Goal: Find specific page/section: Find specific page/section

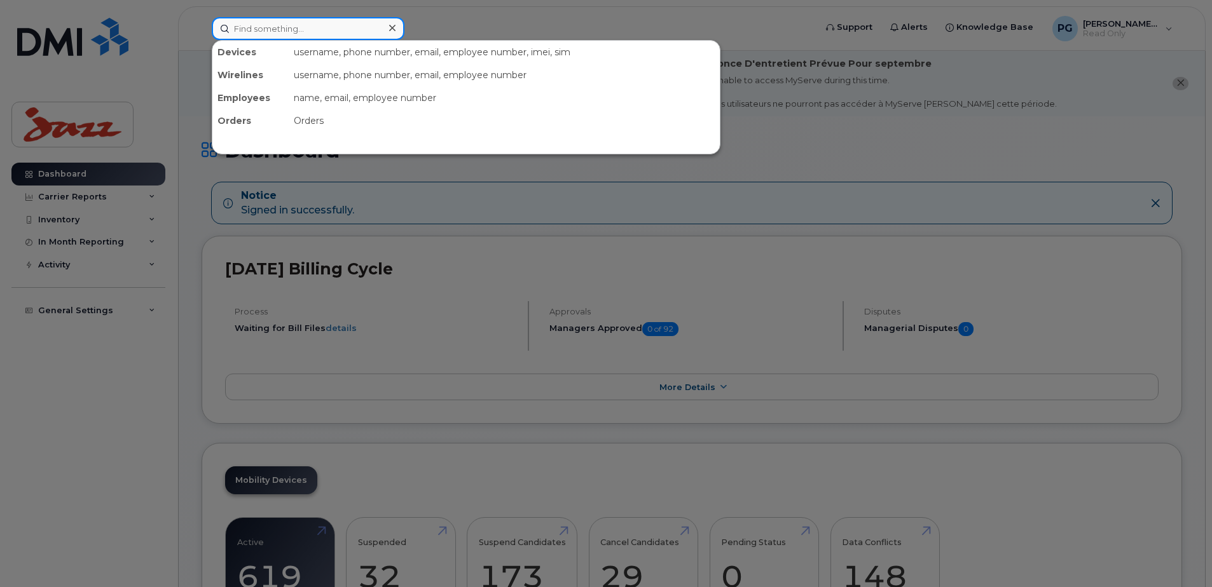
paste input "4165532274"
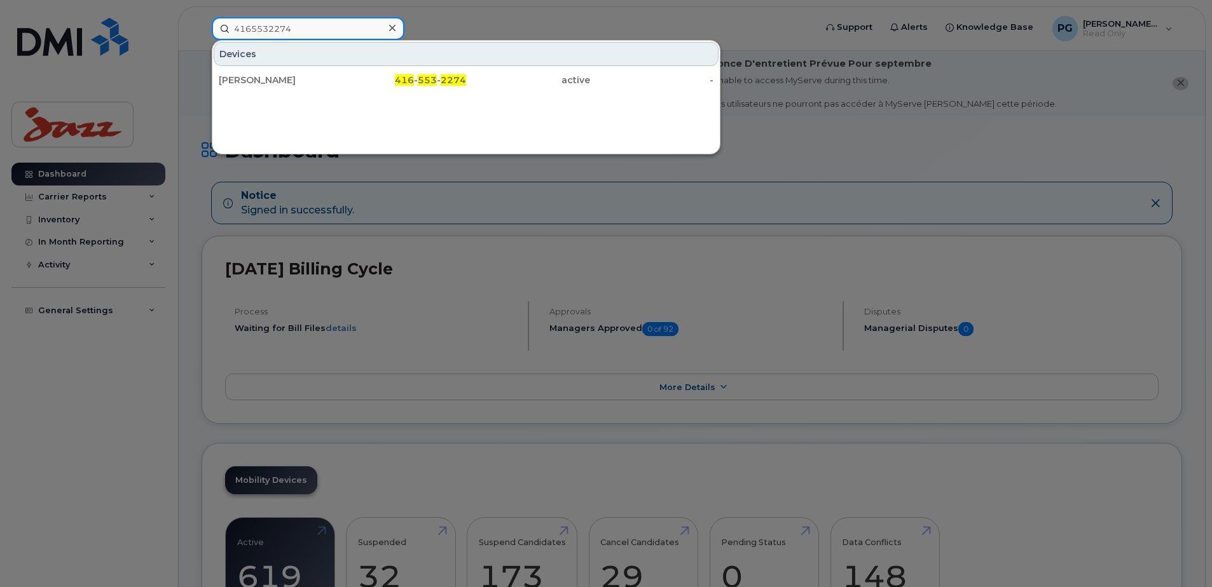
type input "4165532274"
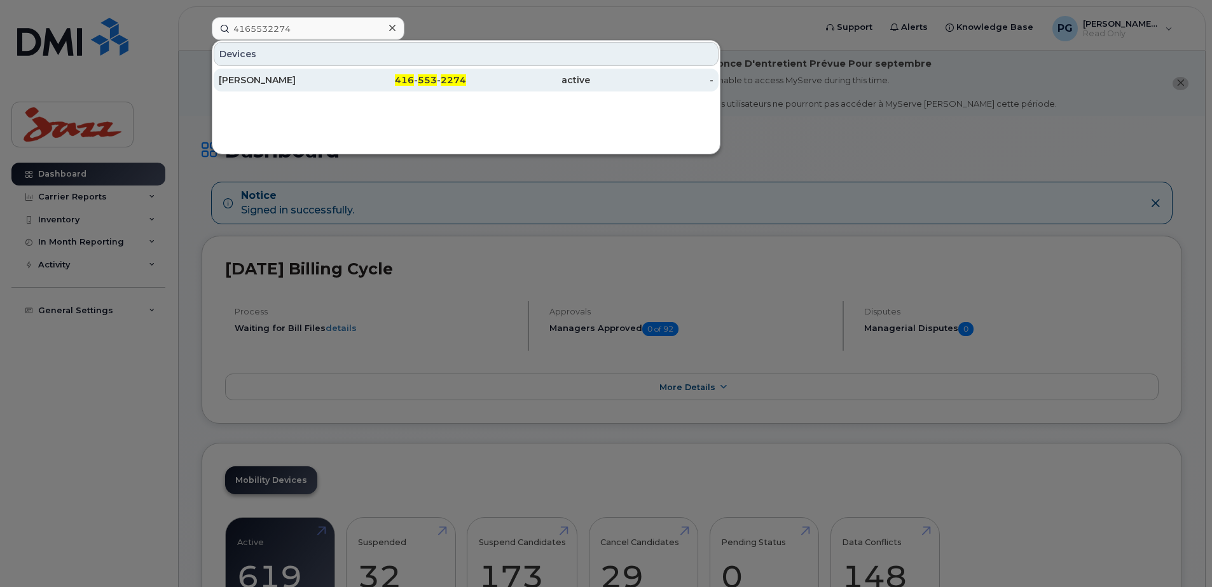
click at [408, 77] on span "416" at bounding box center [404, 79] width 19 height 11
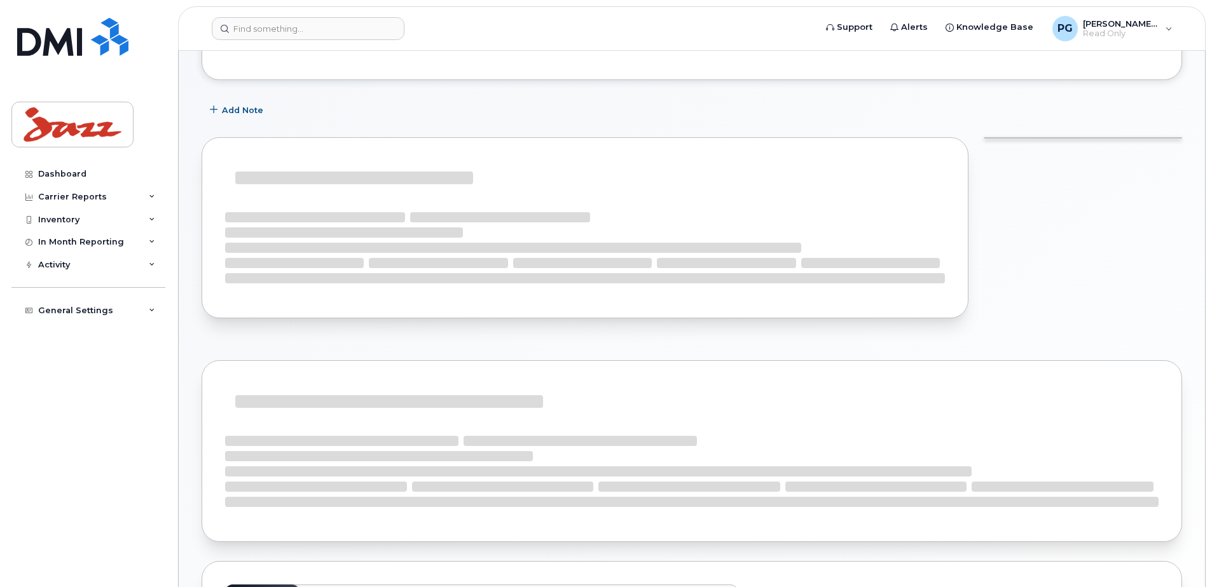
scroll to position [191, 0]
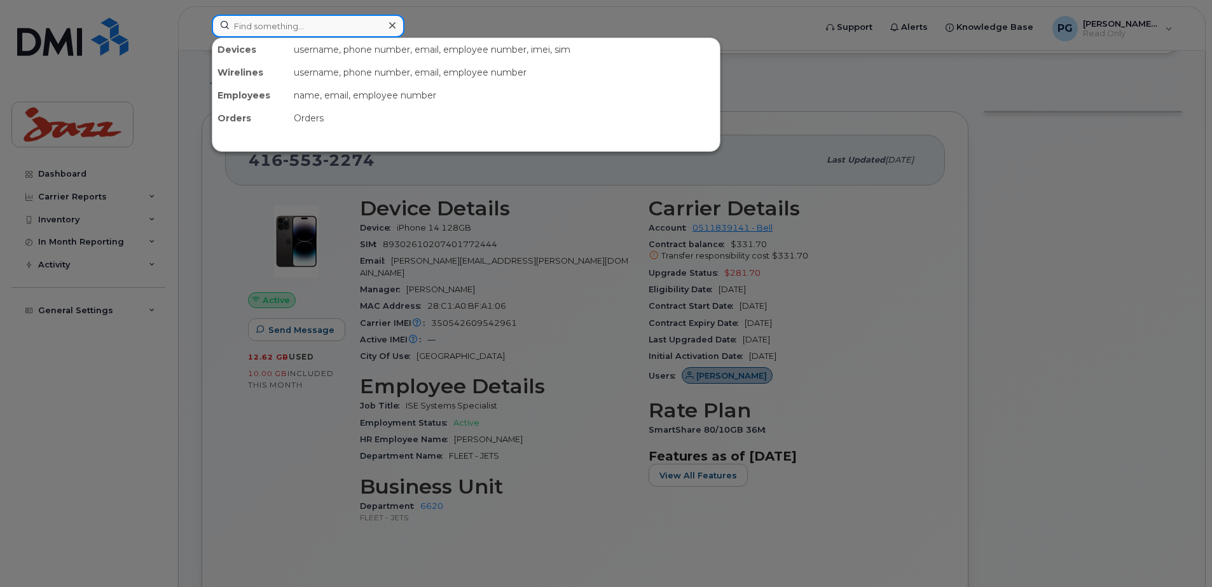
paste input "4163478269"
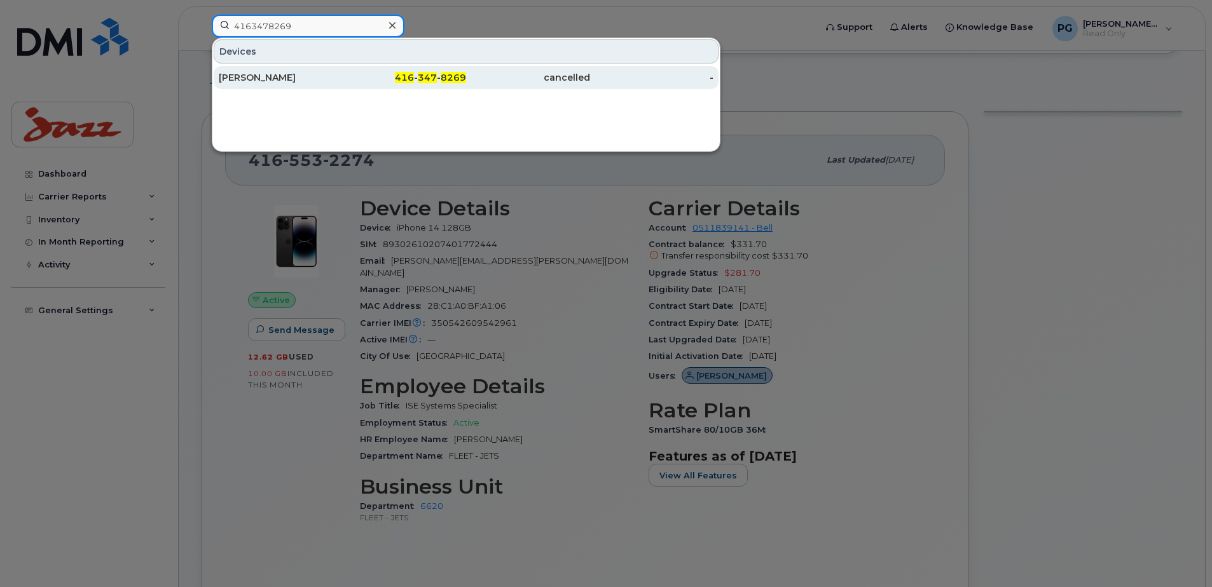
type input "4163478269"
click at [257, 79] on div "Qi Ruan" at bounding box center [281, 77] width 124 height 13
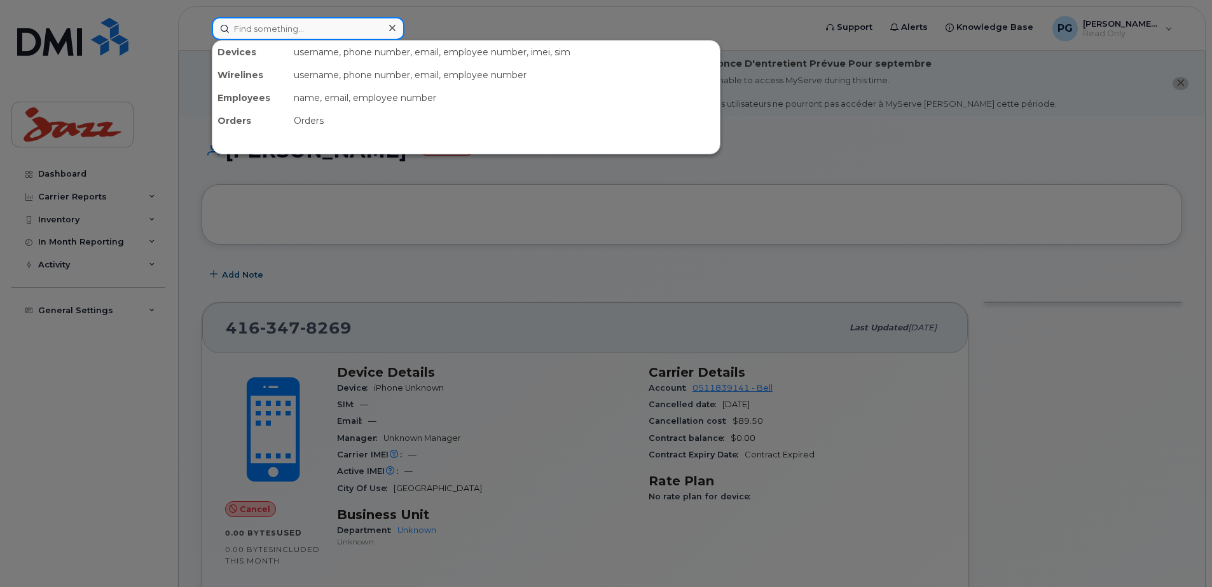
paste input "4165265298"
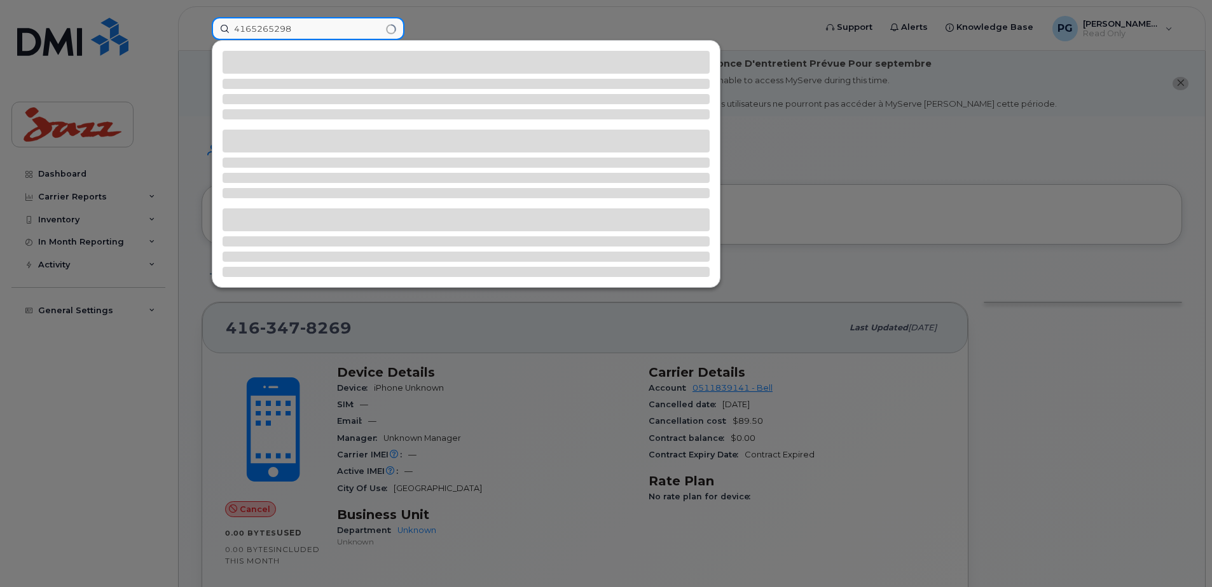
type input "4165265298"
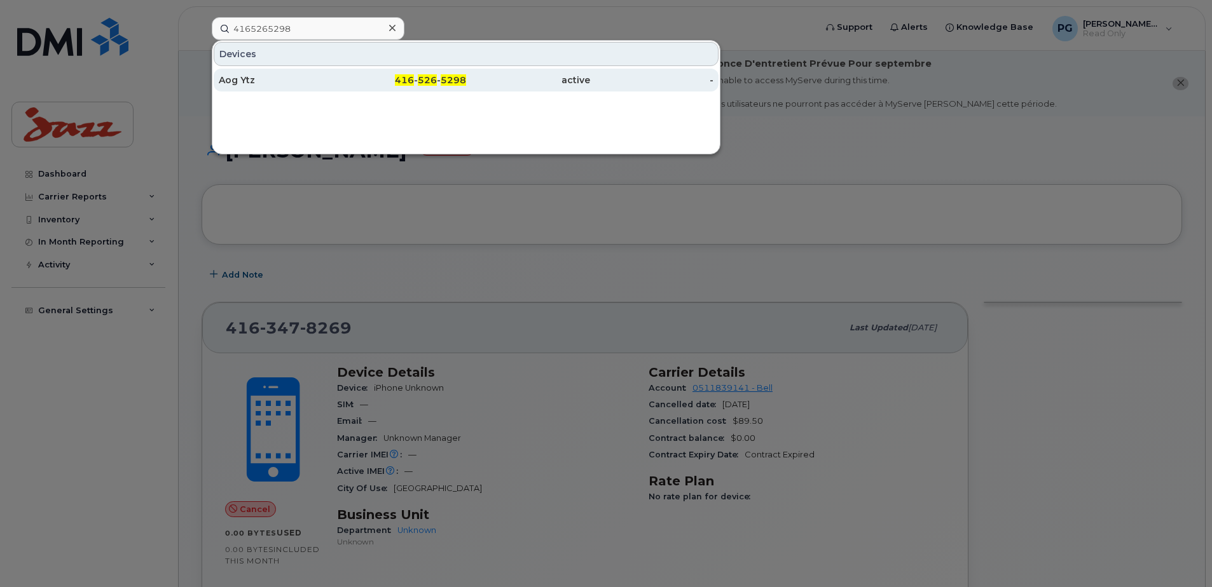
click at [264, 83] on div "Aog Ytz" at bounding box center [281, 80] width 124 height 13
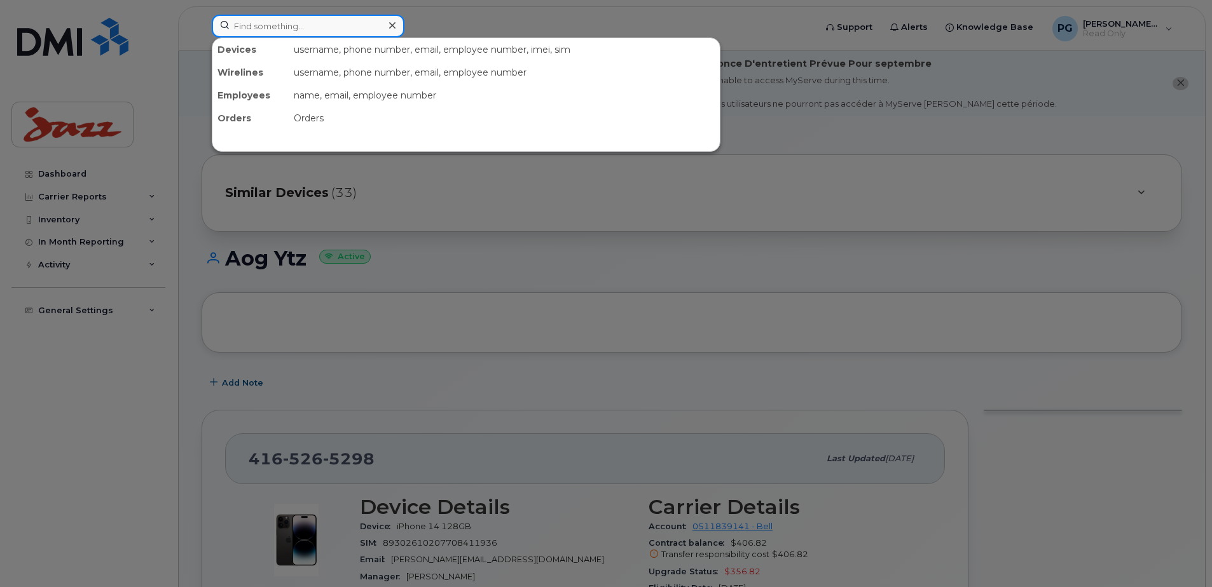
paste input "6046790599"
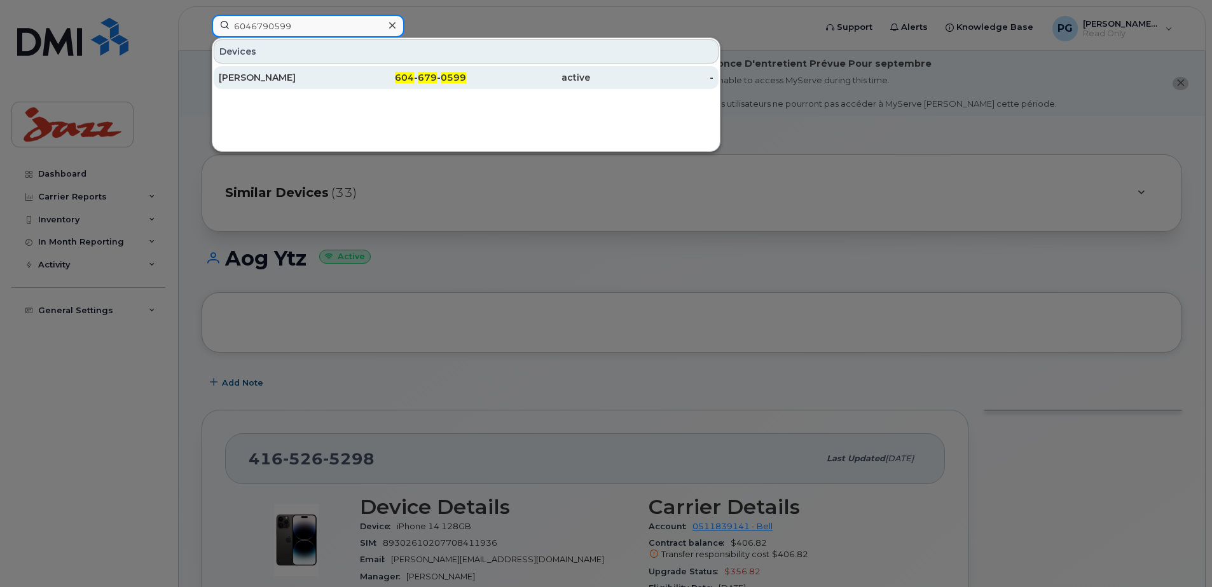
type input "6046790599"
click at [280, 74] on div "[PERSON_NAME]" at bounding box center [281, 77] width 124 height 13
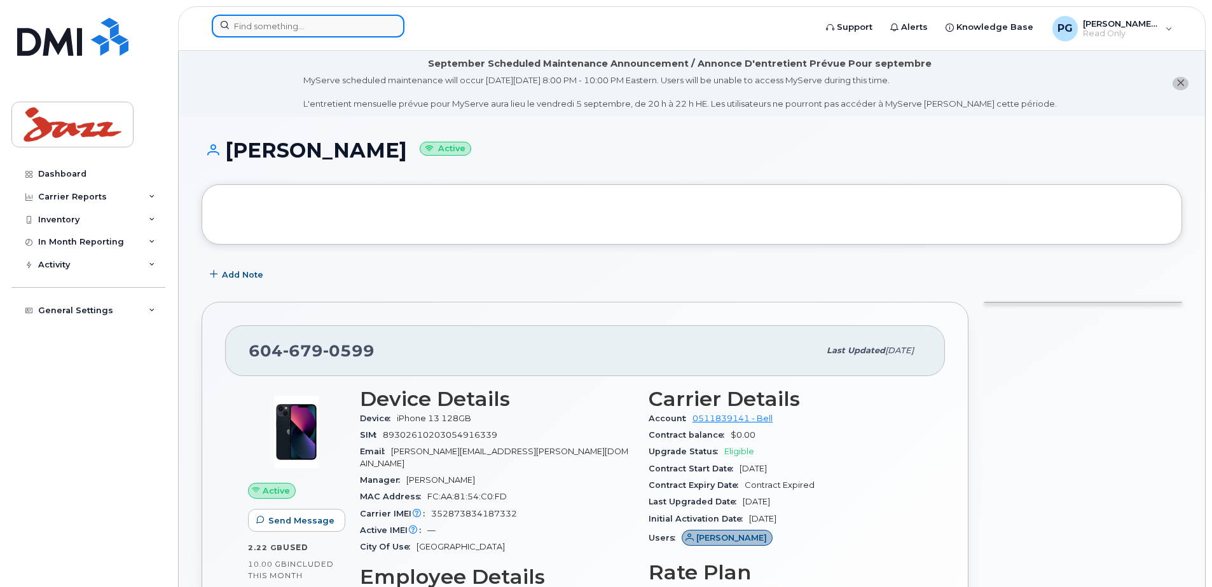
click at [326, 25] on input at bounding box center [308, 26] width 193 height 23
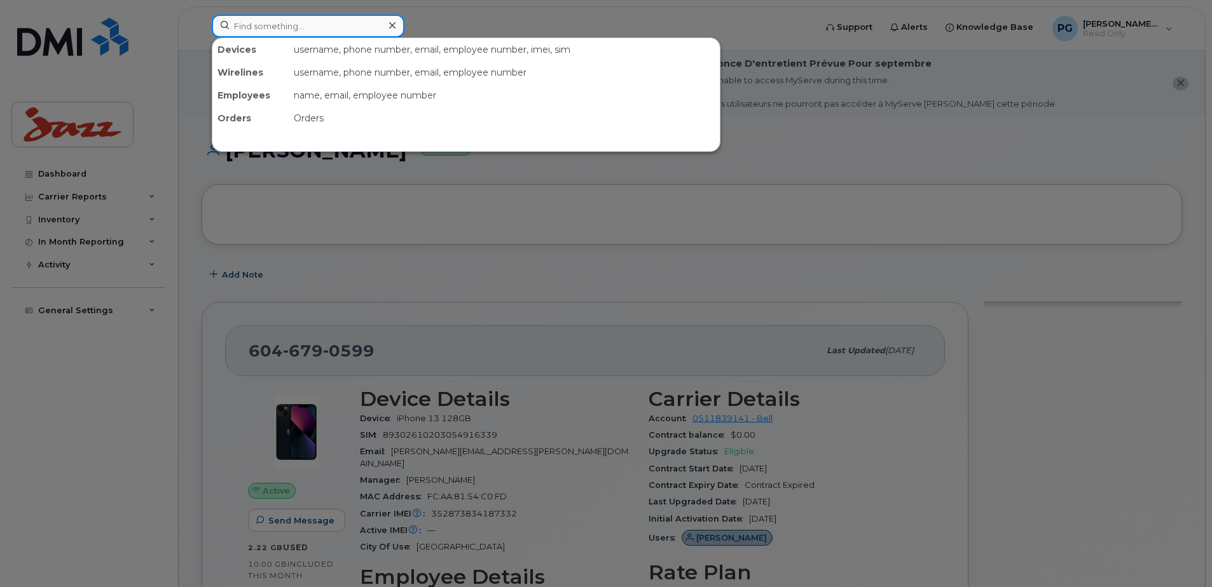
paste input "9024998352"
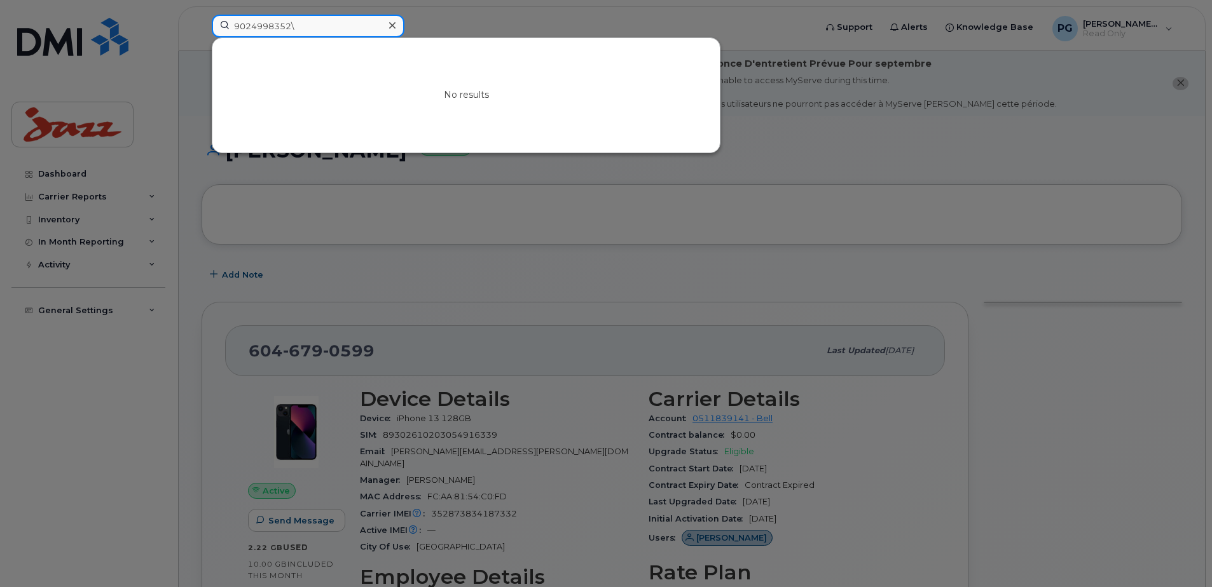
click at [319, 21] on input "9024998352\" at bounding box center [308, 26] width 193 height 23
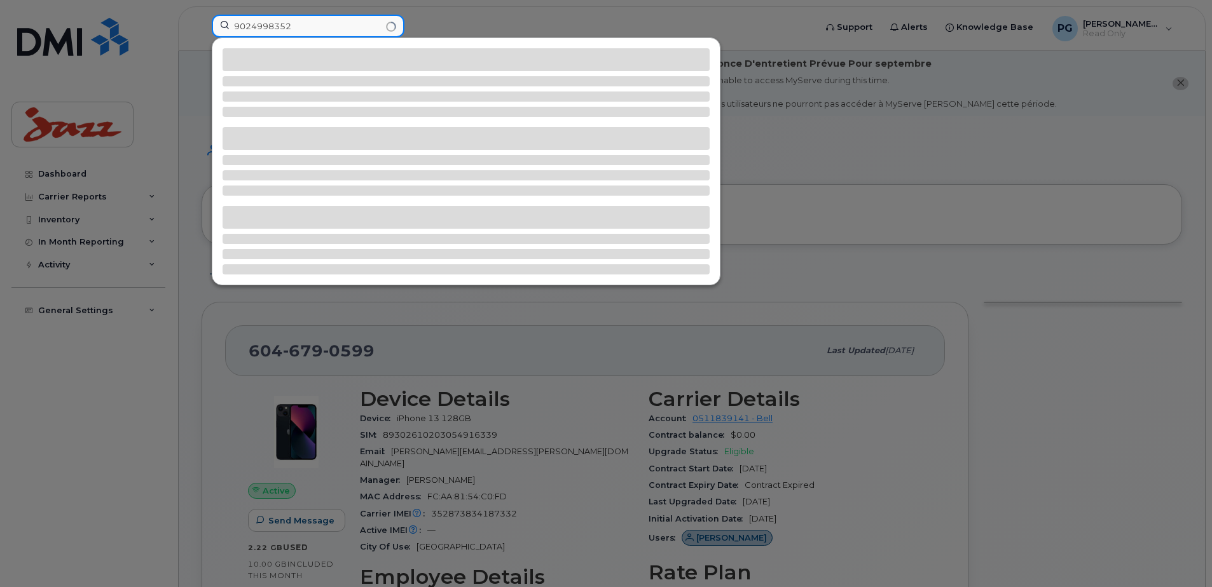
type input "9024998352"
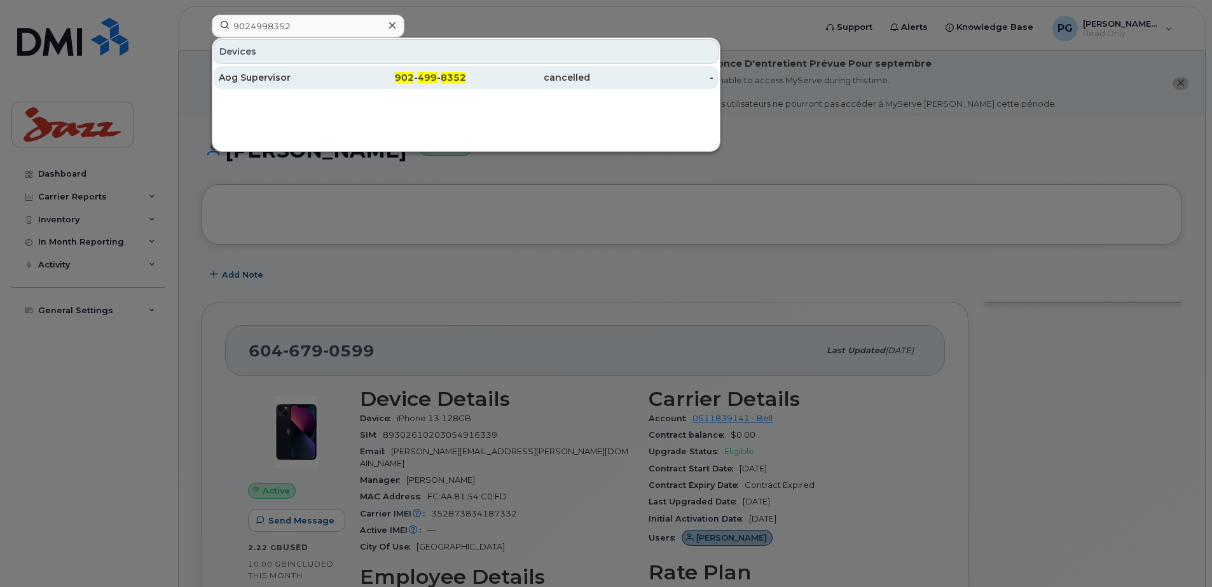
click at [261, 74] on div "Aog Supervisor" at bounding box center [281, 77] width 124 height 13
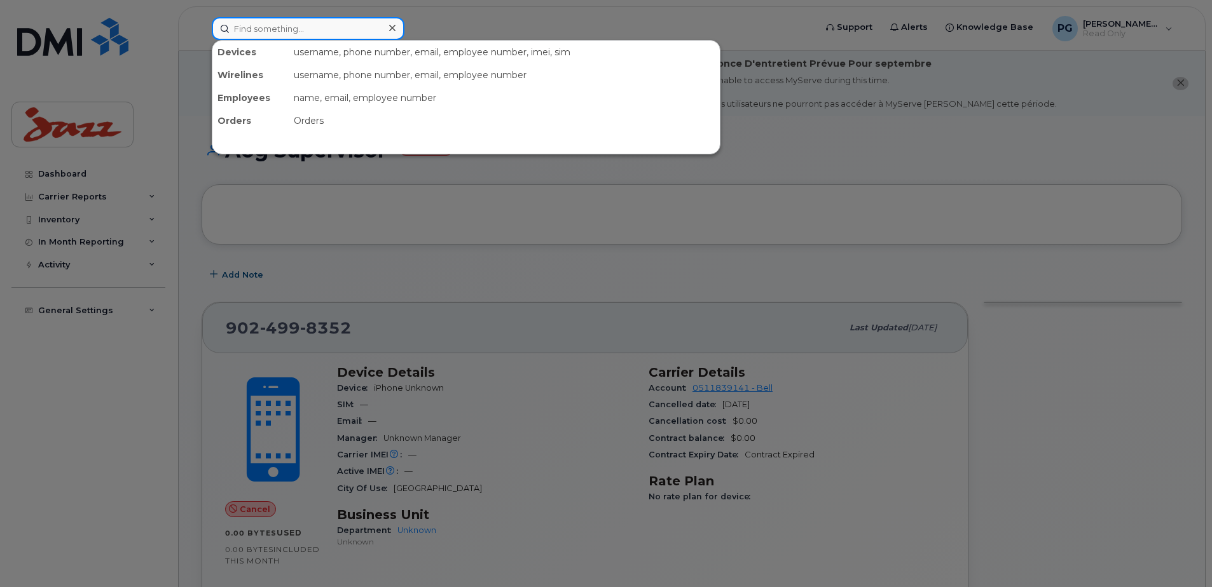
paste input "4165189842"
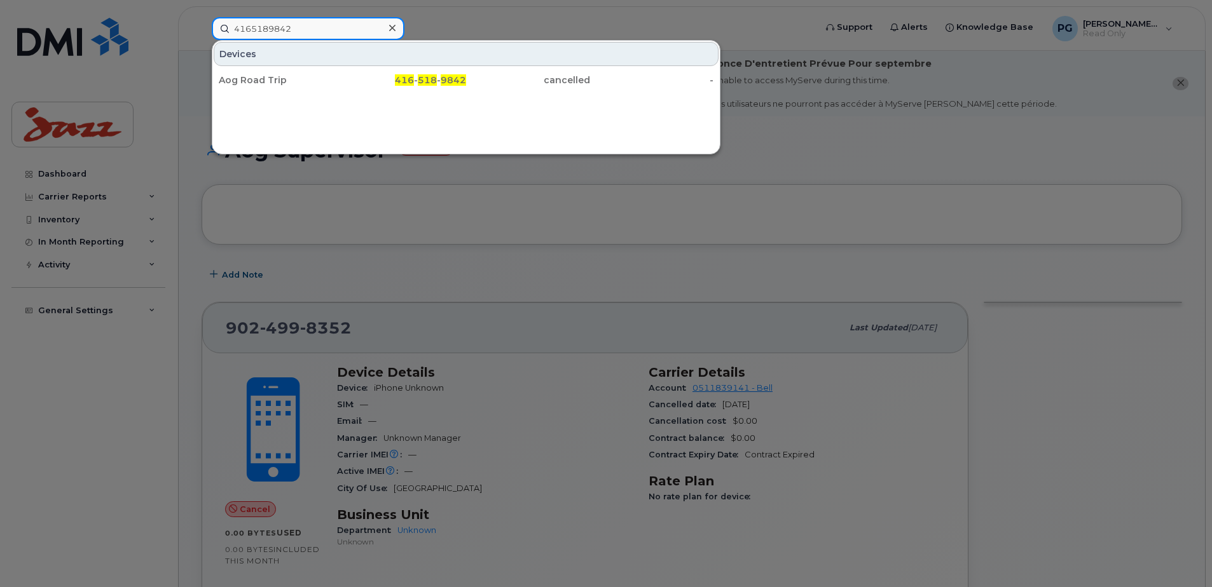
type input "4165189842"
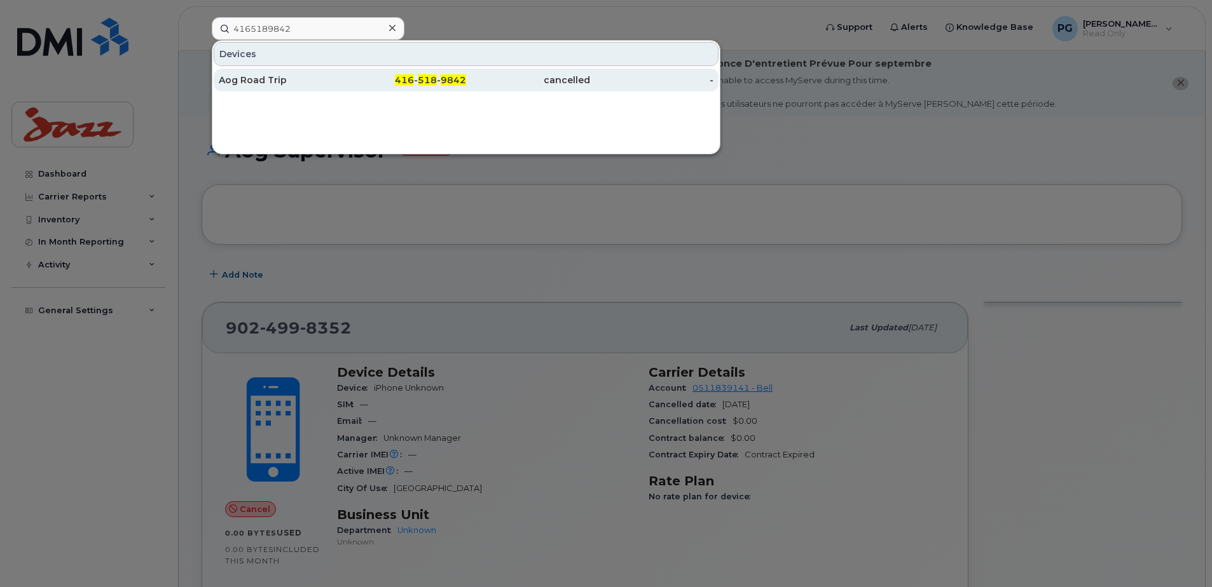
click at [291, 83] on div "Aog Road Trip" at bounding box center [281, 80] width 124 height 13
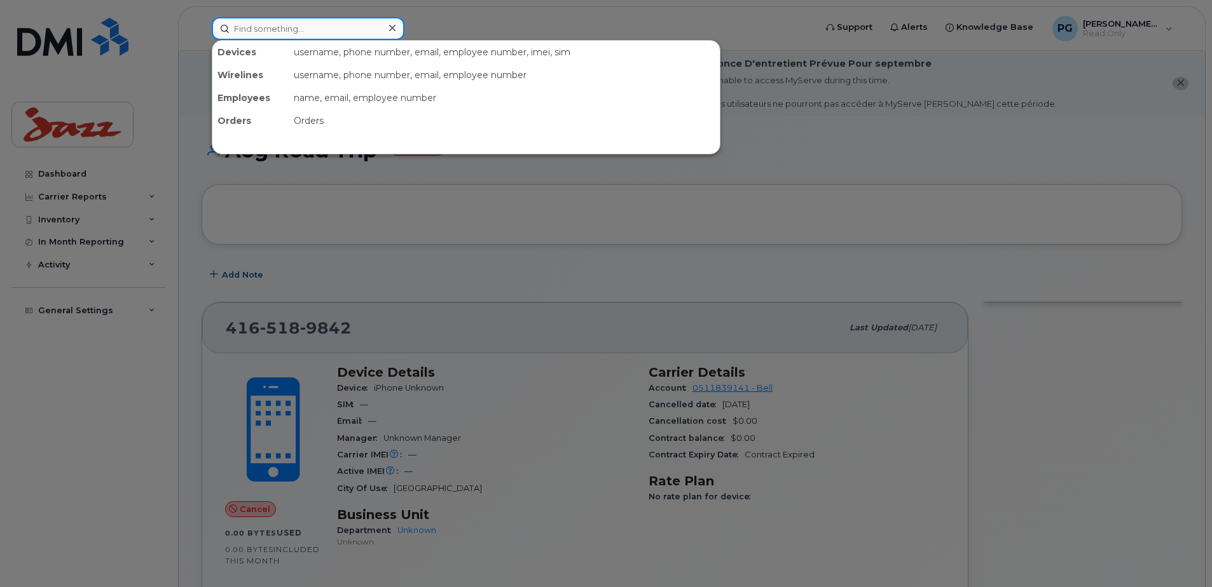
paste input "9024832508"
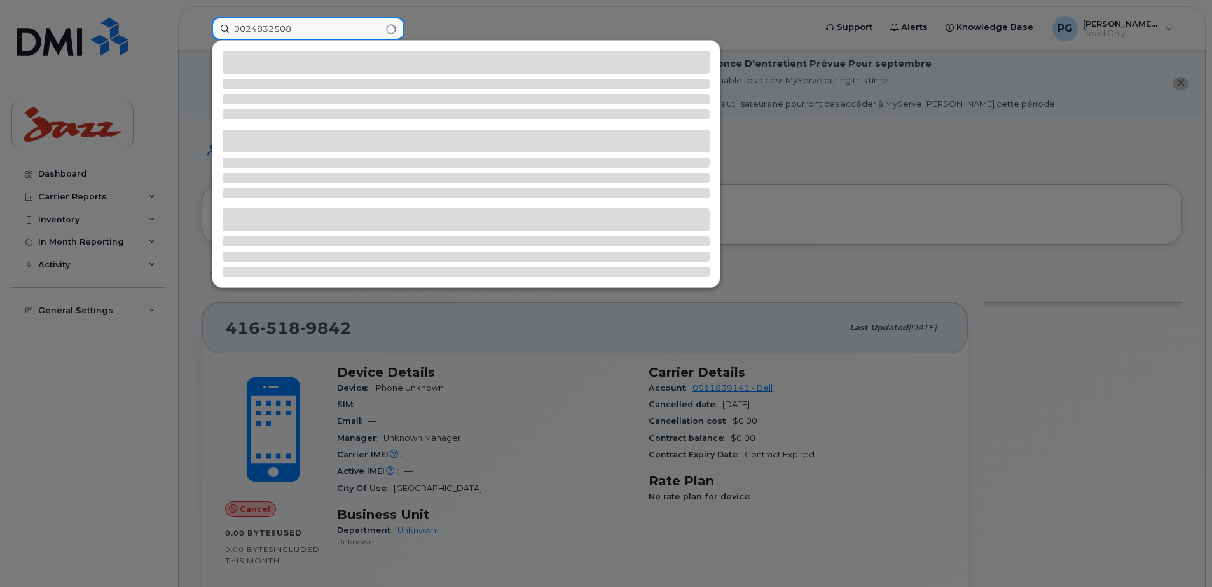
type input "9024832508"
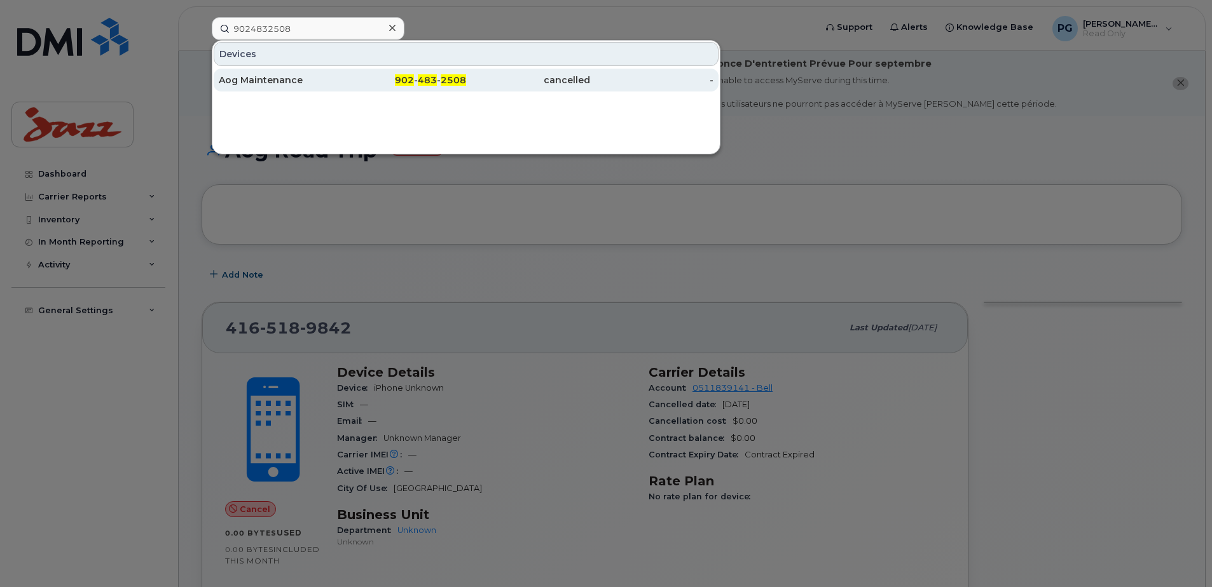
click at [290, 81] on div "Aog Maintenance" at bounding box center [281, 80] width 124 height 13
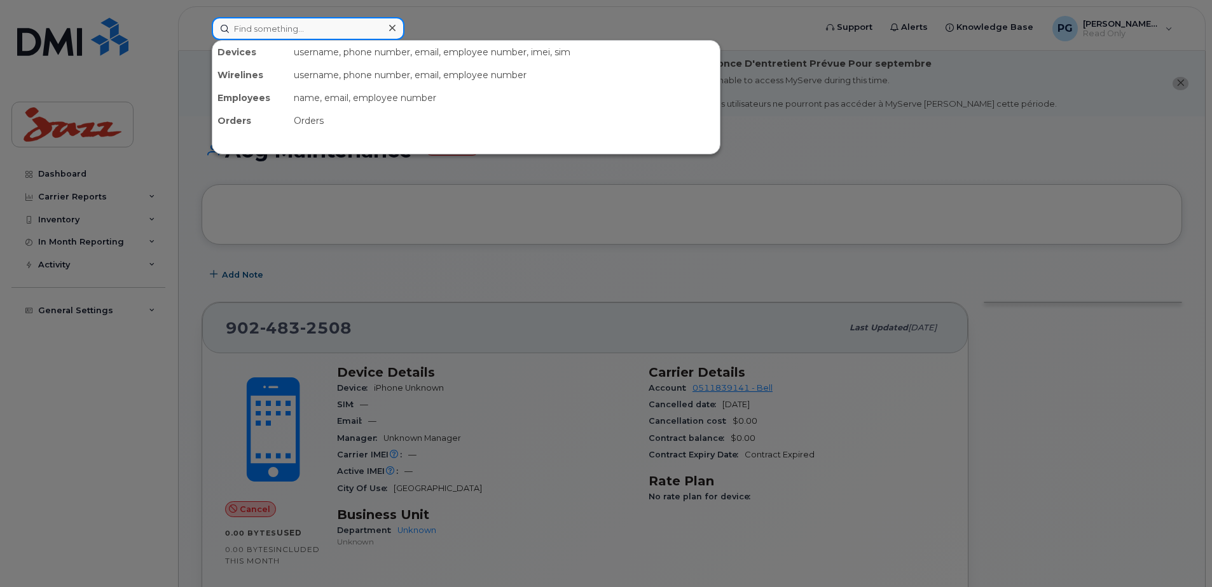
paste input "4164286220"
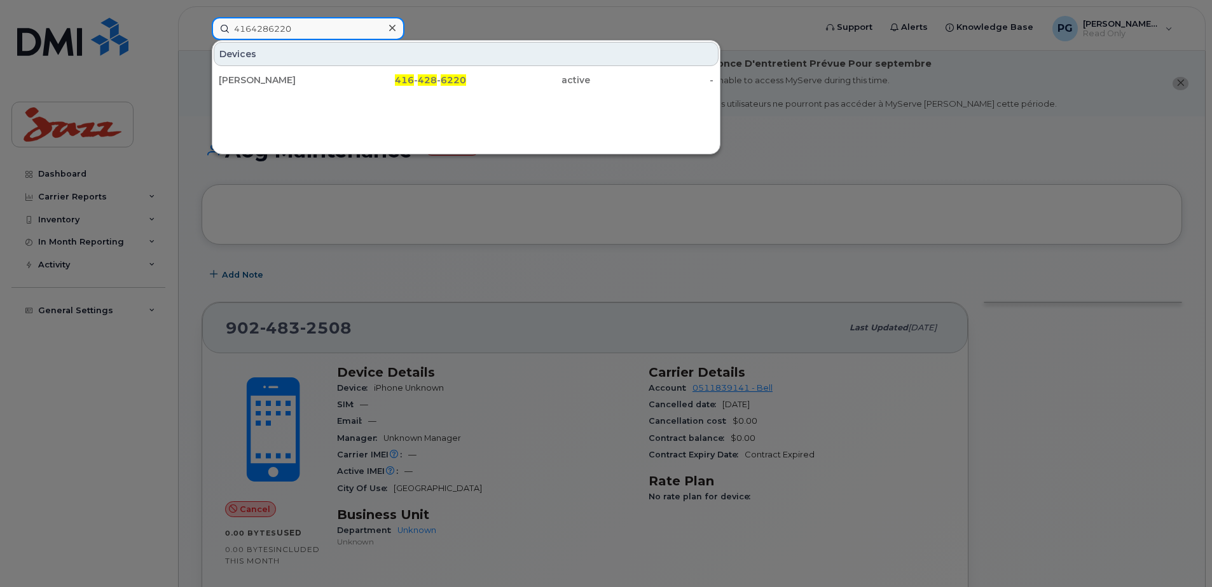
type input "4164286220"
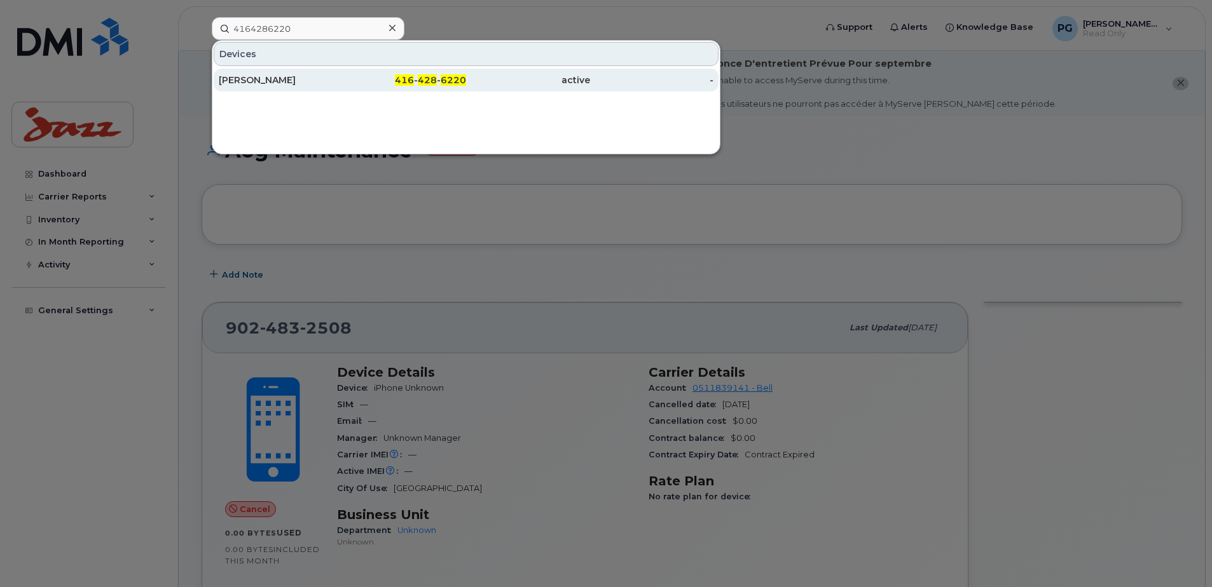
click at [255, 85] on div "Miguel Foncea Tapia" at bounding box center [281, 80] width 124 height 13
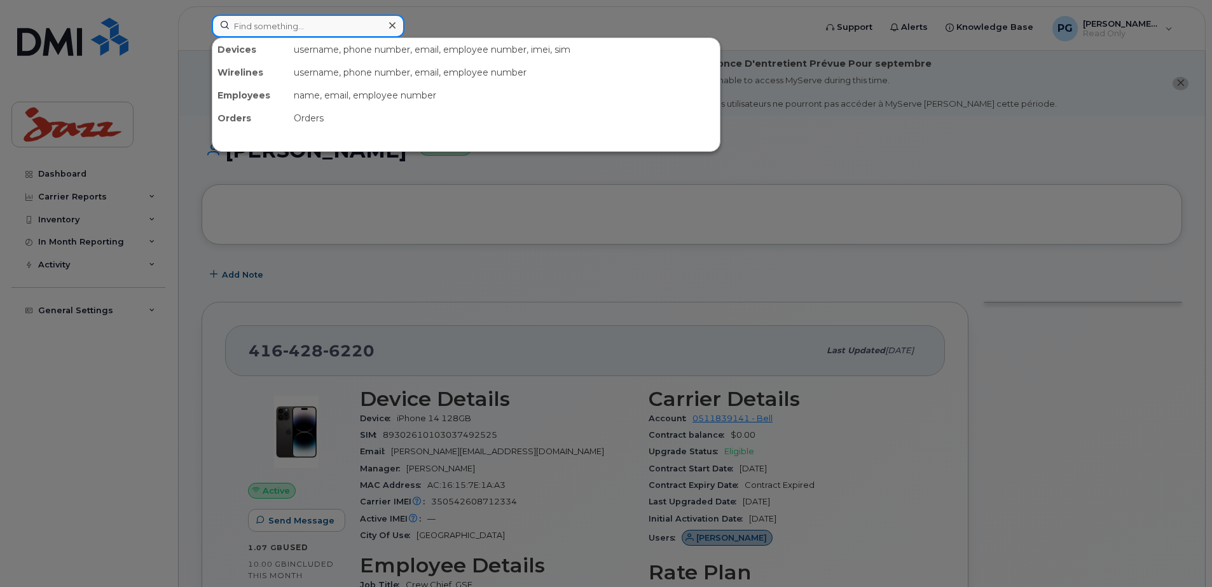
paste input "6133283278"
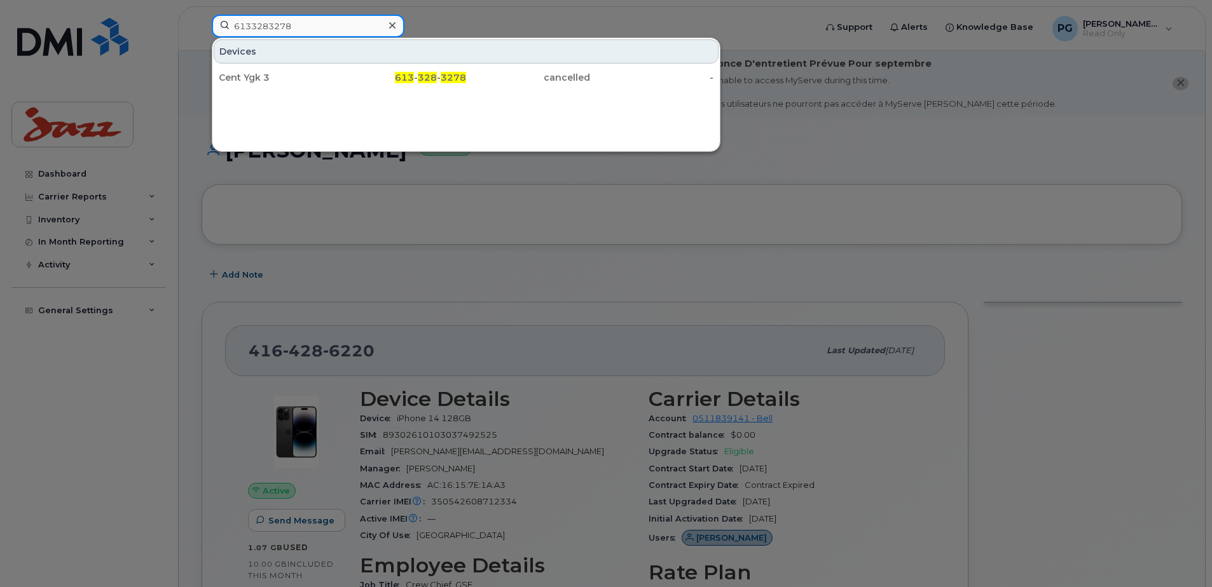
type input "6133283278"
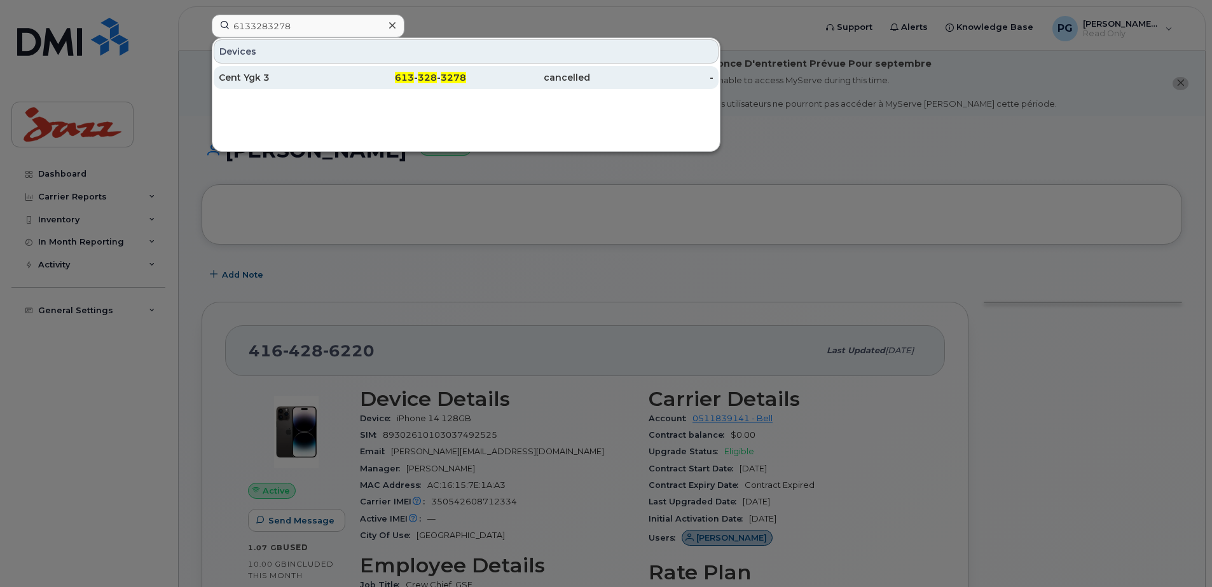
click at [263, 76] on div "Cent Ygk 3" at bounding box center [281, 77] width 124 height 13
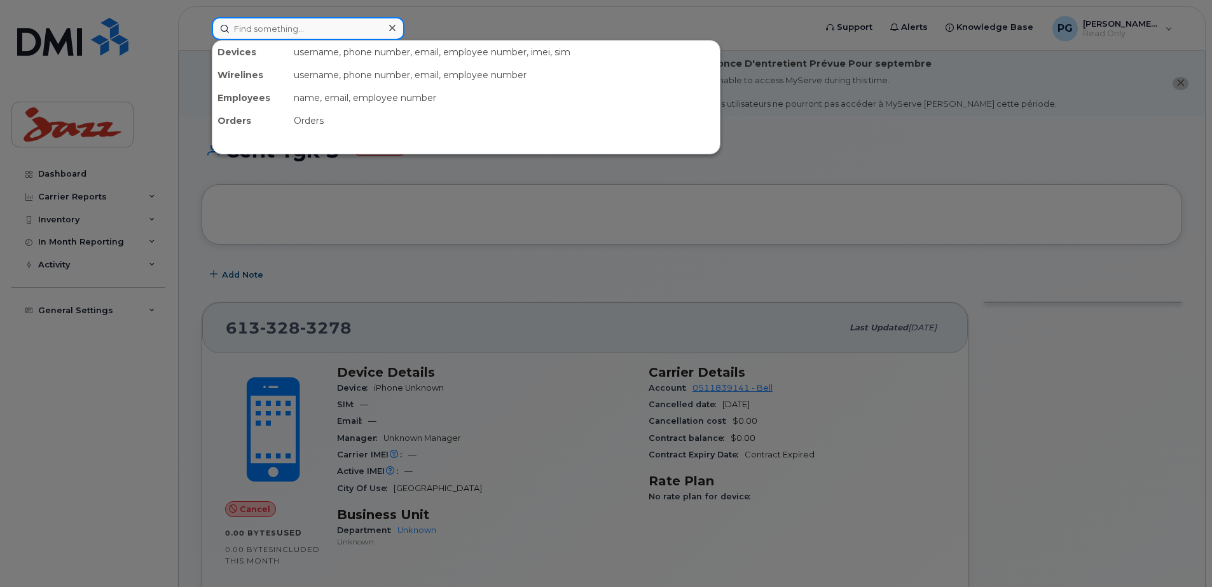
paste input "7053034729"
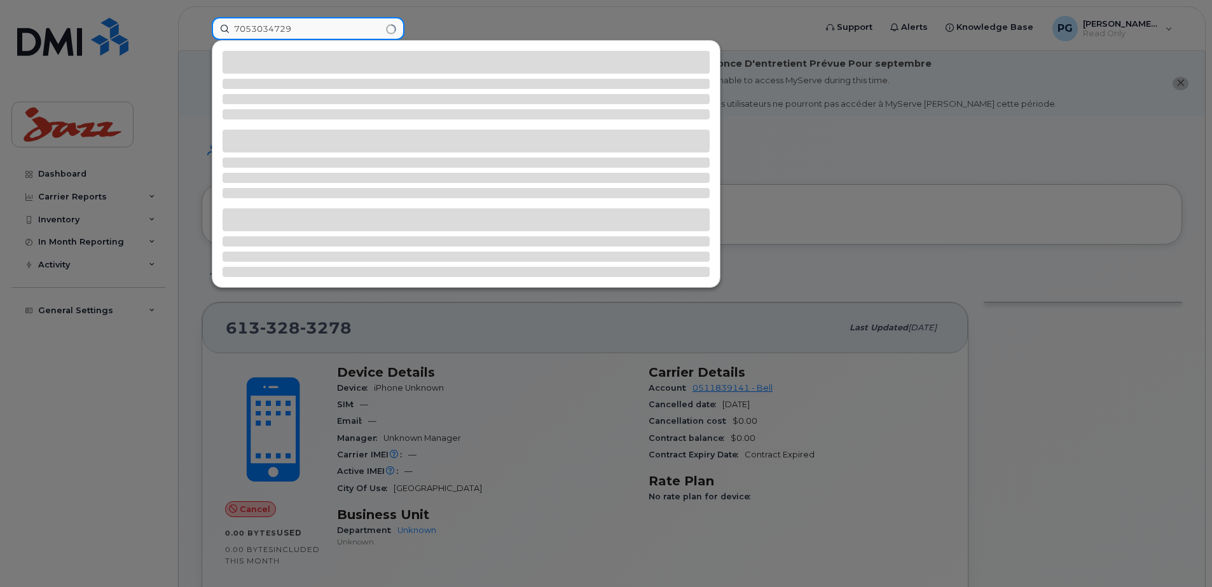
type input "7053034729"
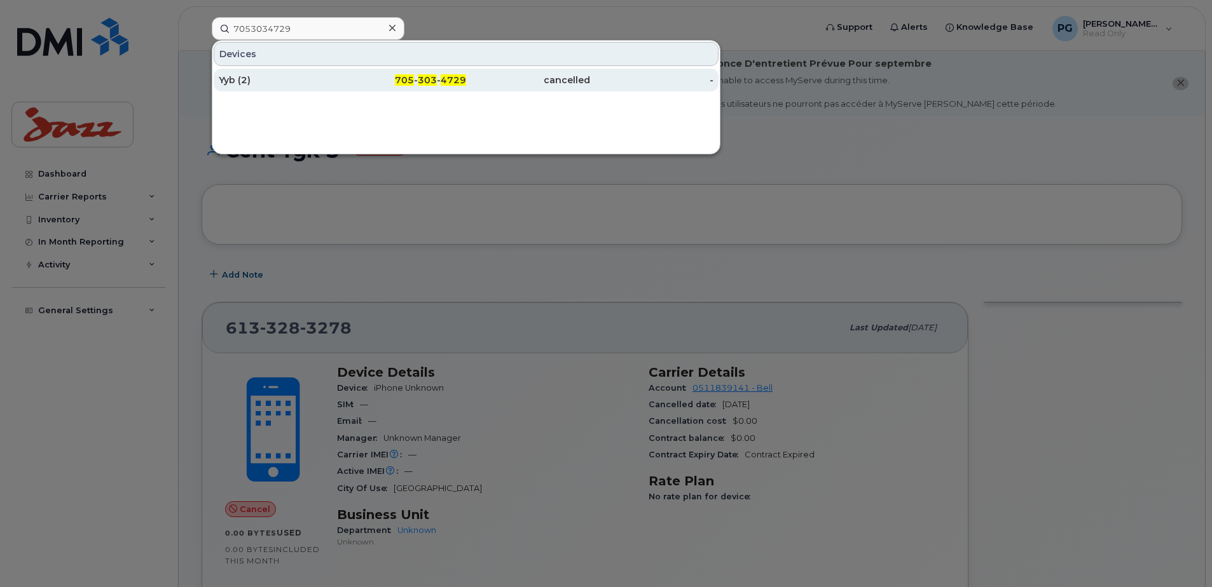
click at [242, 76] on div "Yyb (2)" at bounding box center [281, 80] width 124 height 13
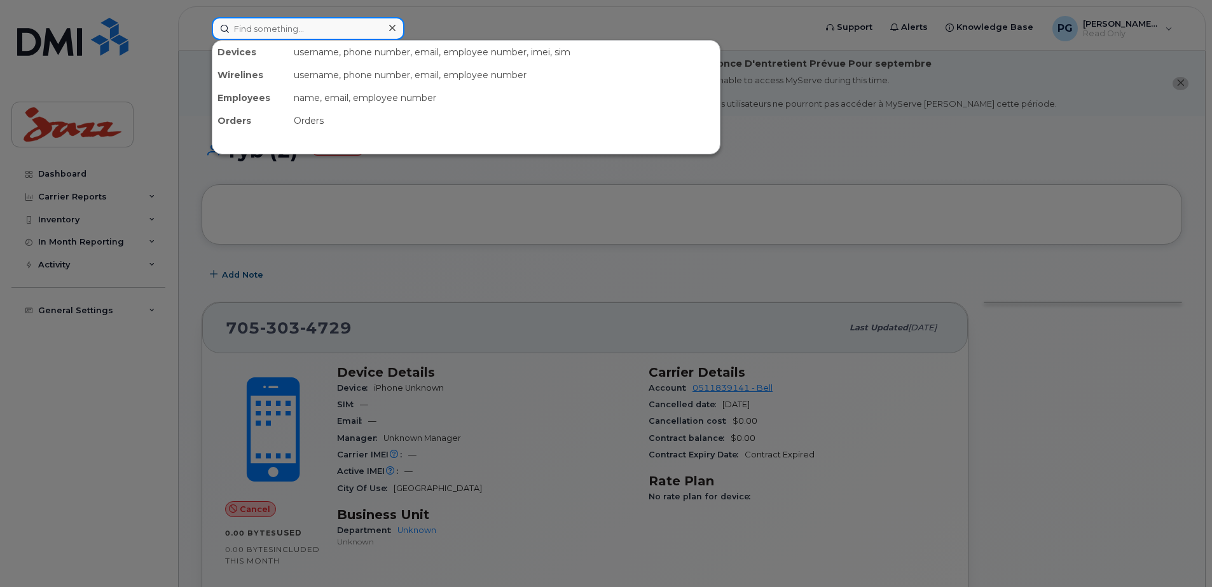
paste input "7053034728"
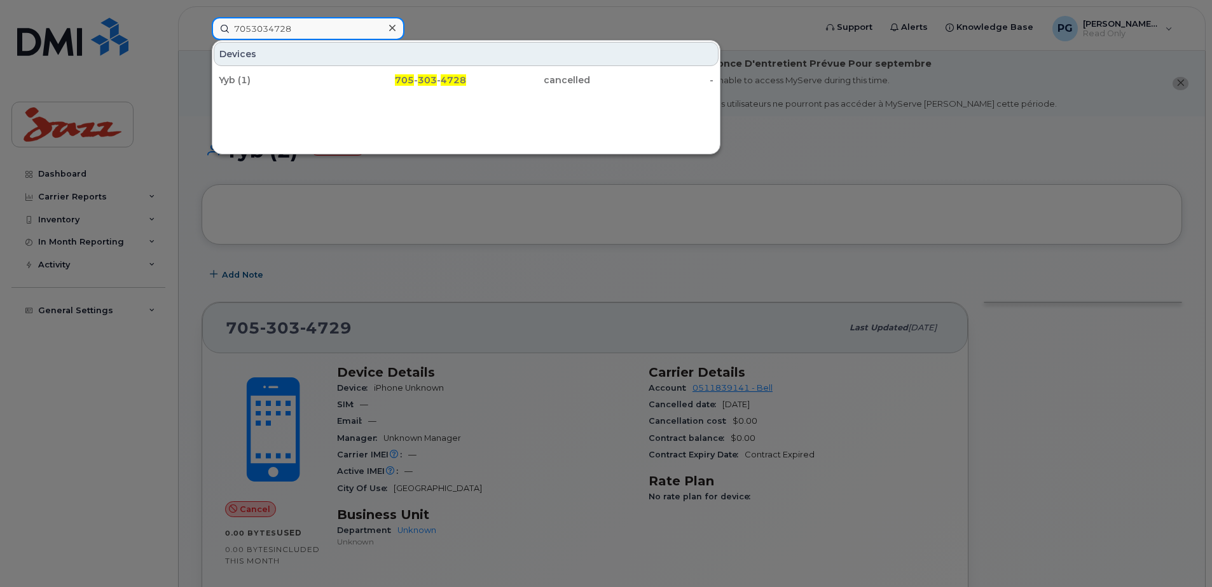
type input "7053034728"
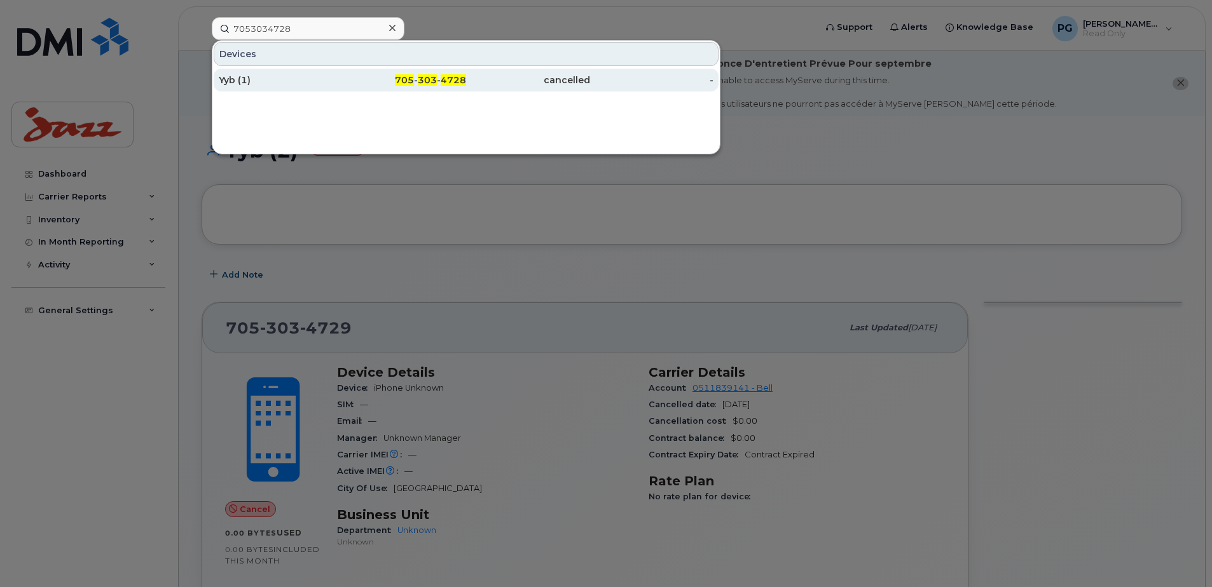
click at [418, 79] on div "705 - 303 - 4728" at bounding box center [405, 80] width 124 height 13
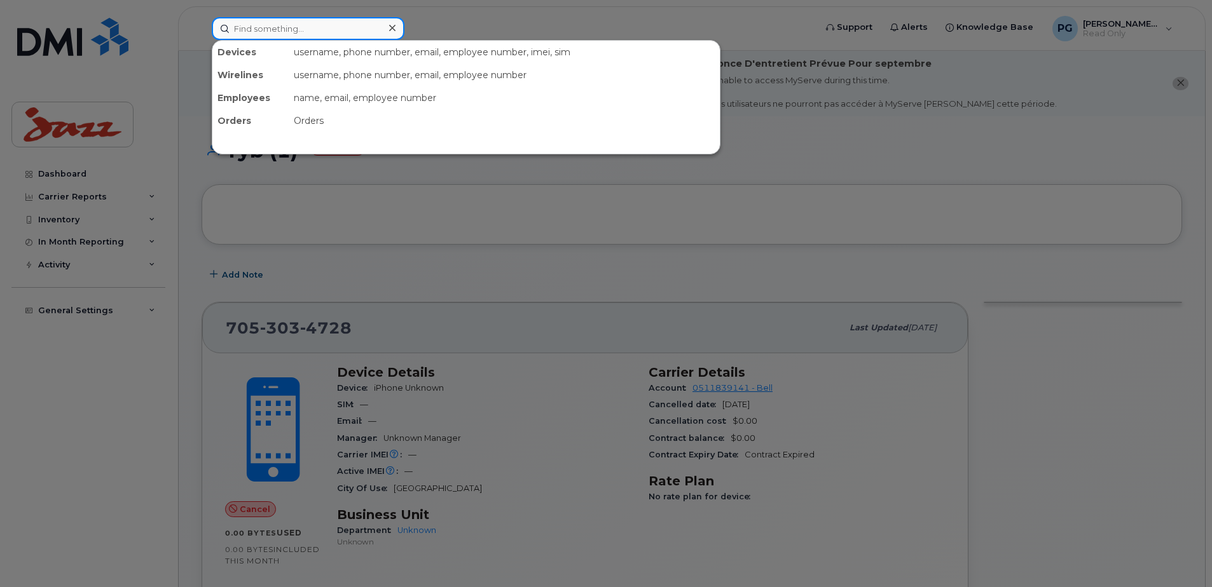
paste input "6475215592"
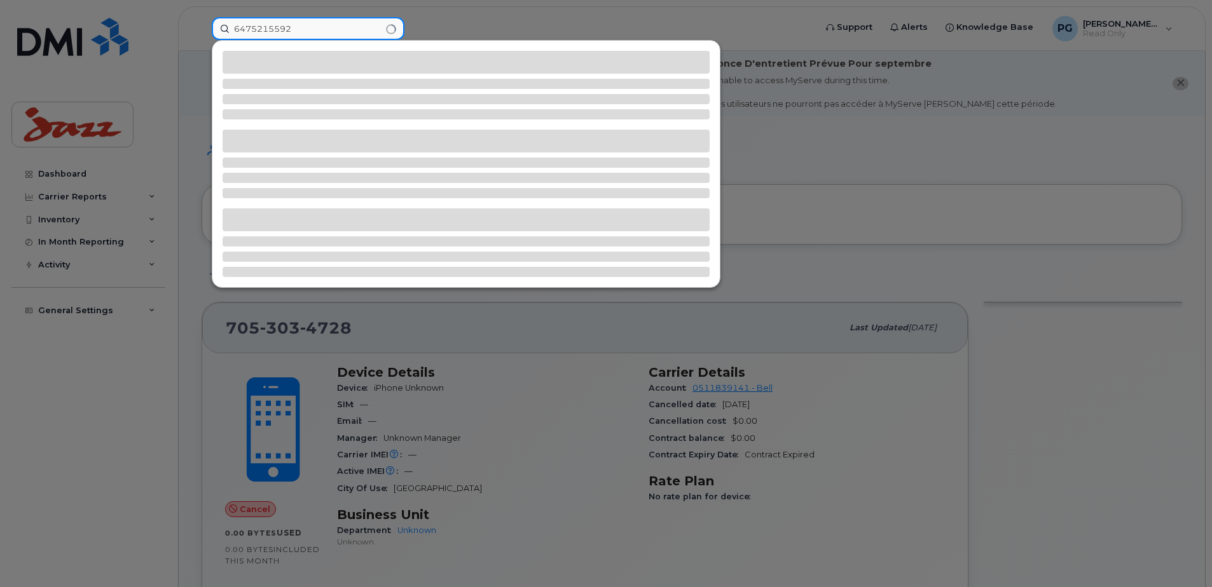
type input "6475215592"
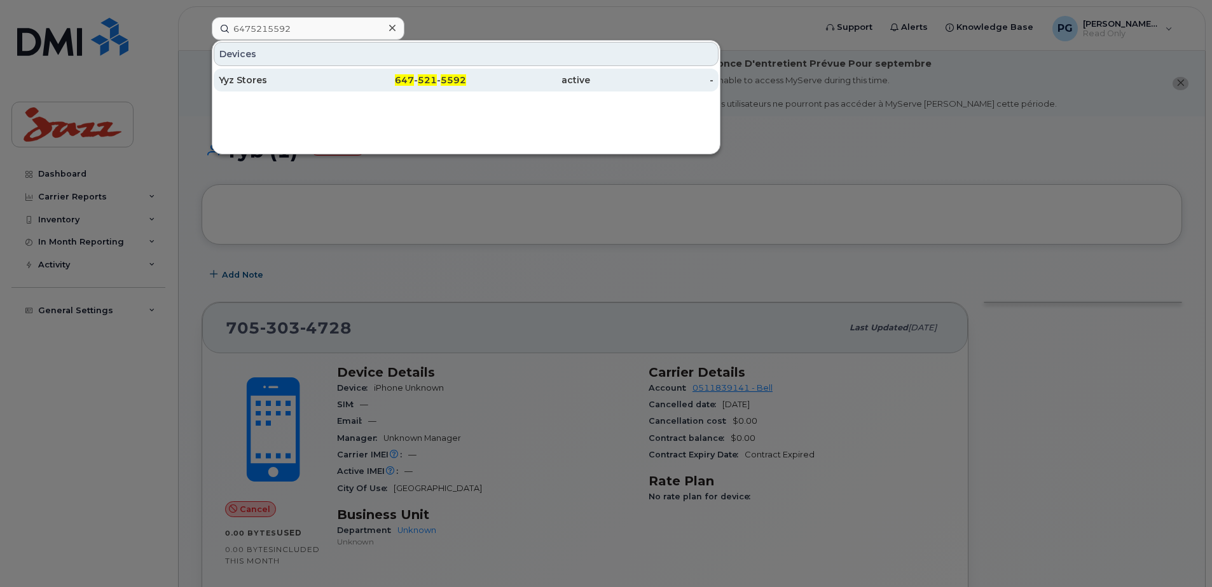
click at [254, 82] on div "Yyz Stores" at bounding box center [281, 80] width 124 height 13
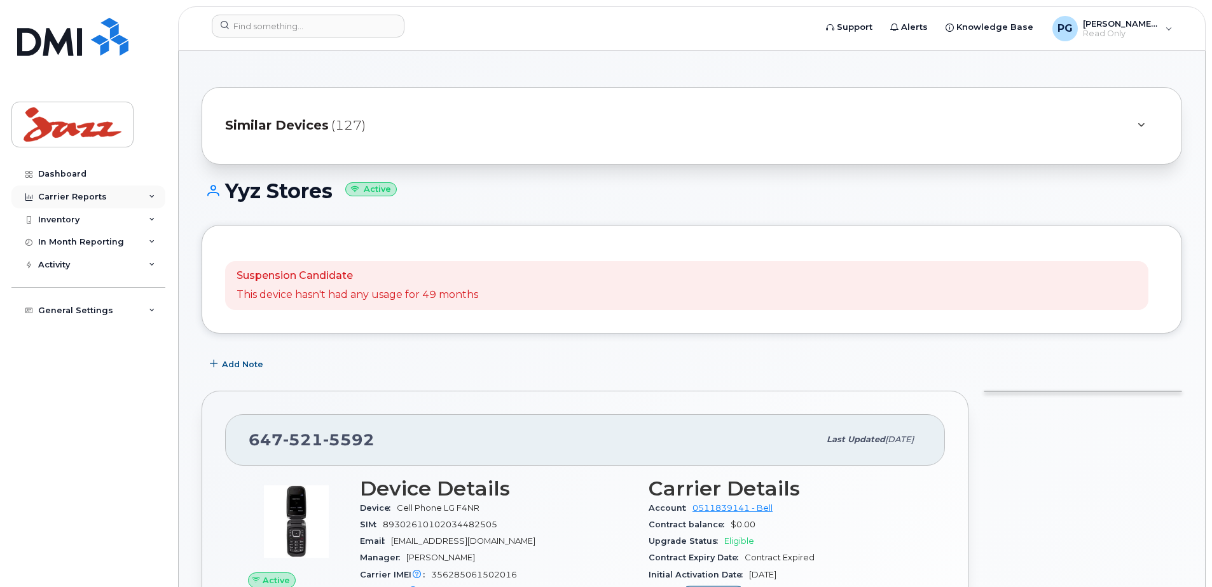
scroll to position [191, 0]
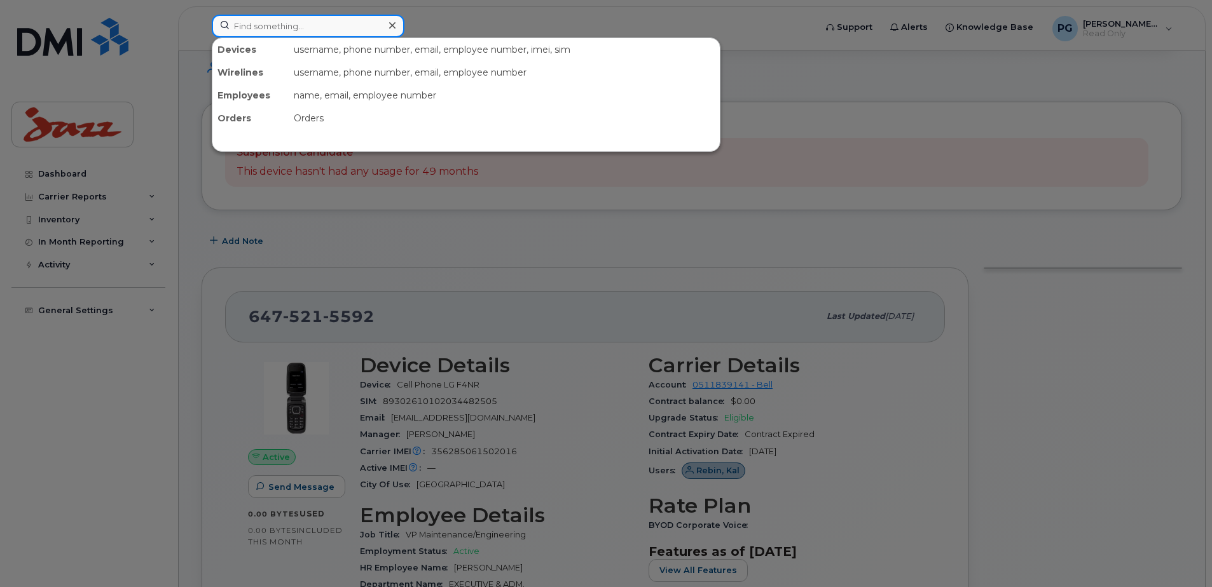
paste input "4165591896"
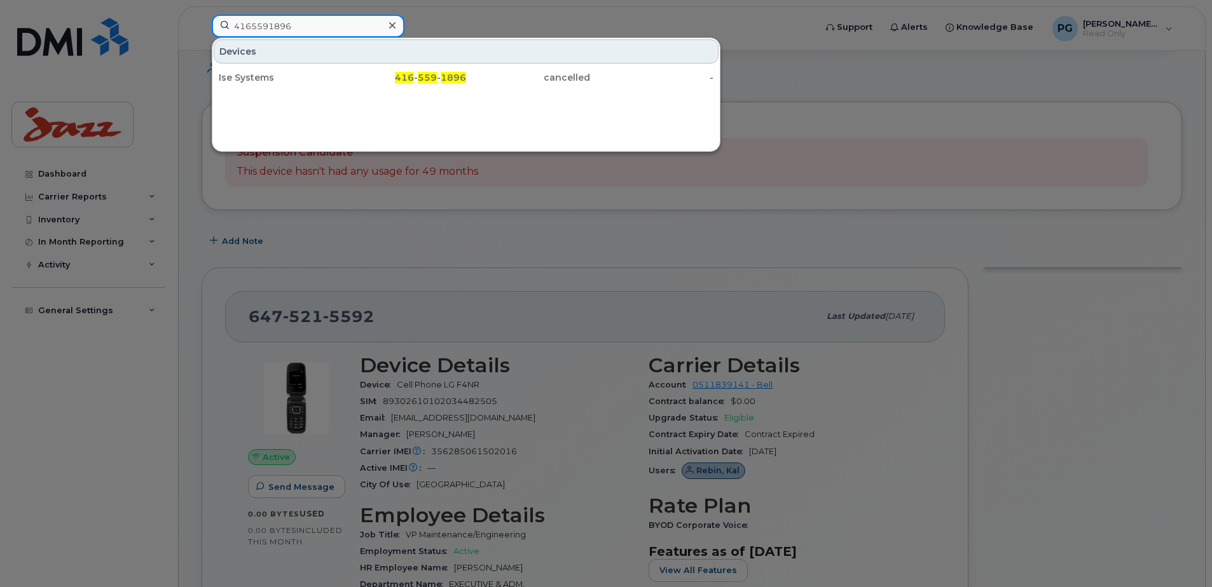
type input "4165591896"
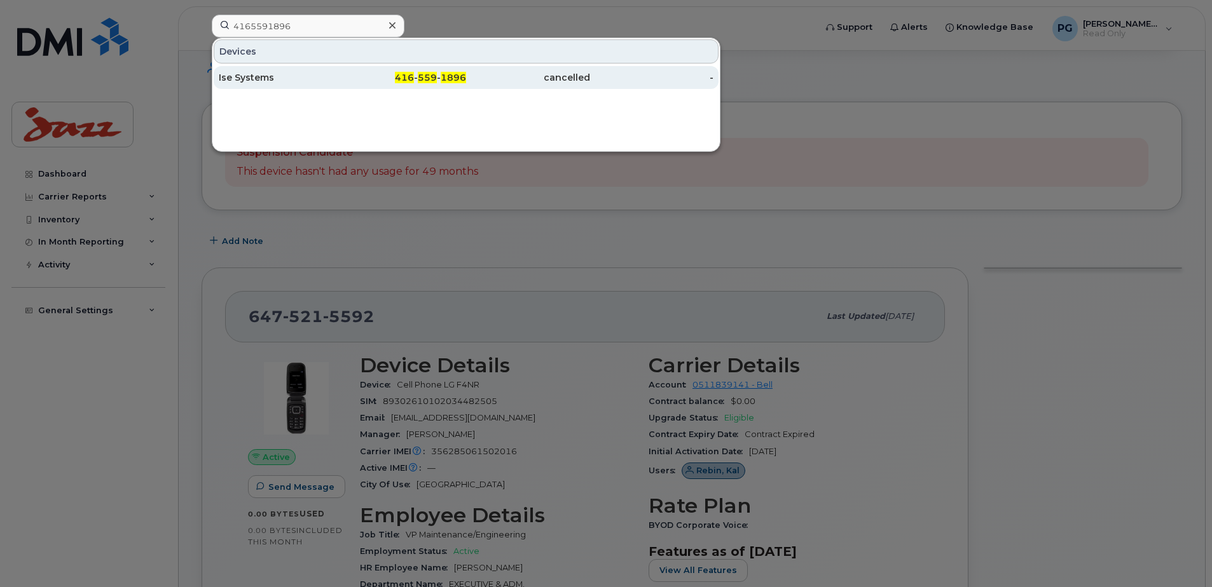
click at [231, 71] on div "Ise Systems" at bounding box center [281, 77] width 124 height 23
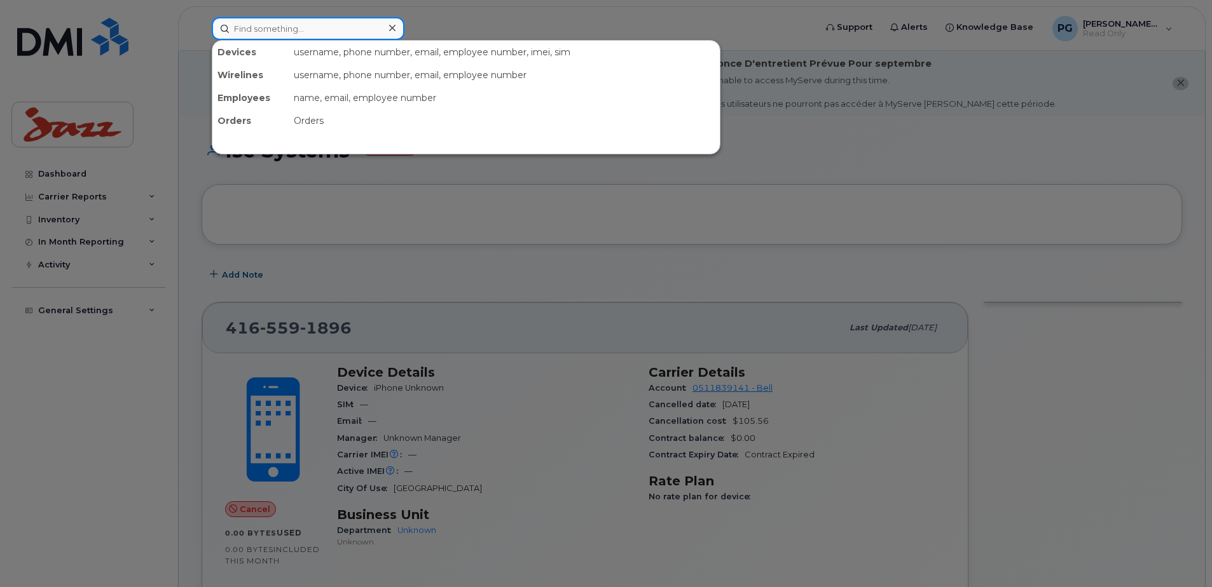
paste input "4165501674"
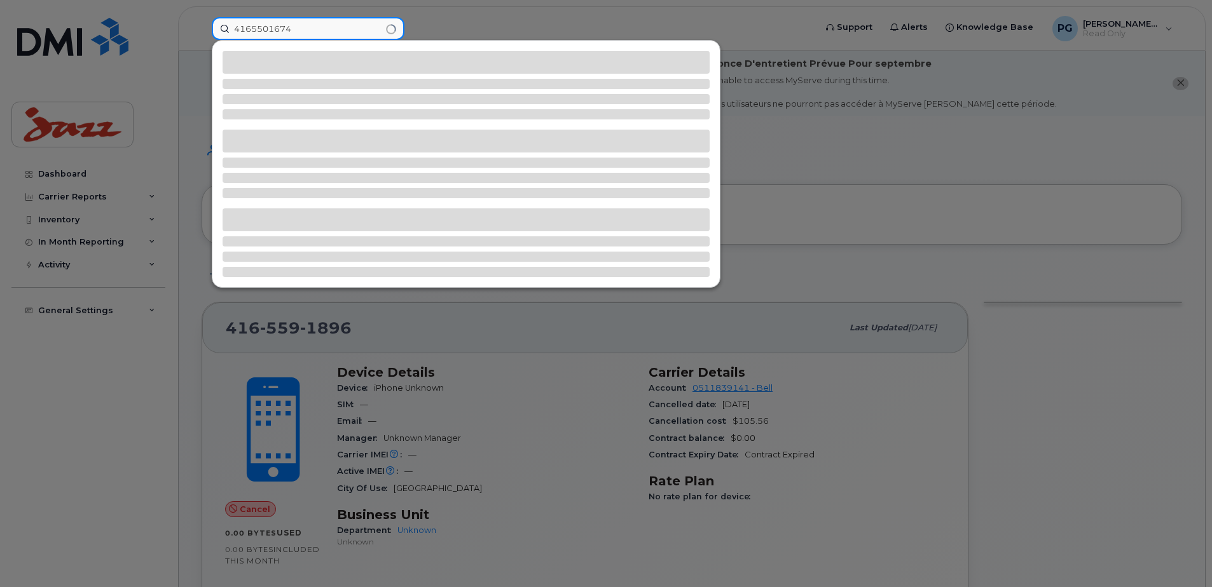
type input "4165501674"
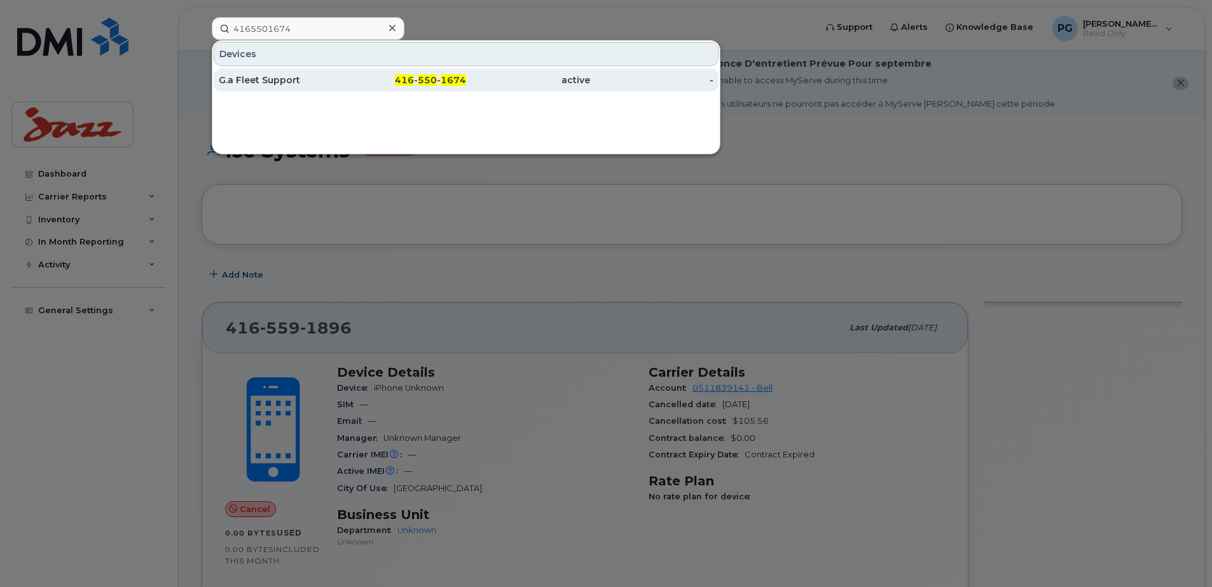
click at [247, 79] on div "G.a Fleet Support" at bounding box center [281, 80] width 124 height 13
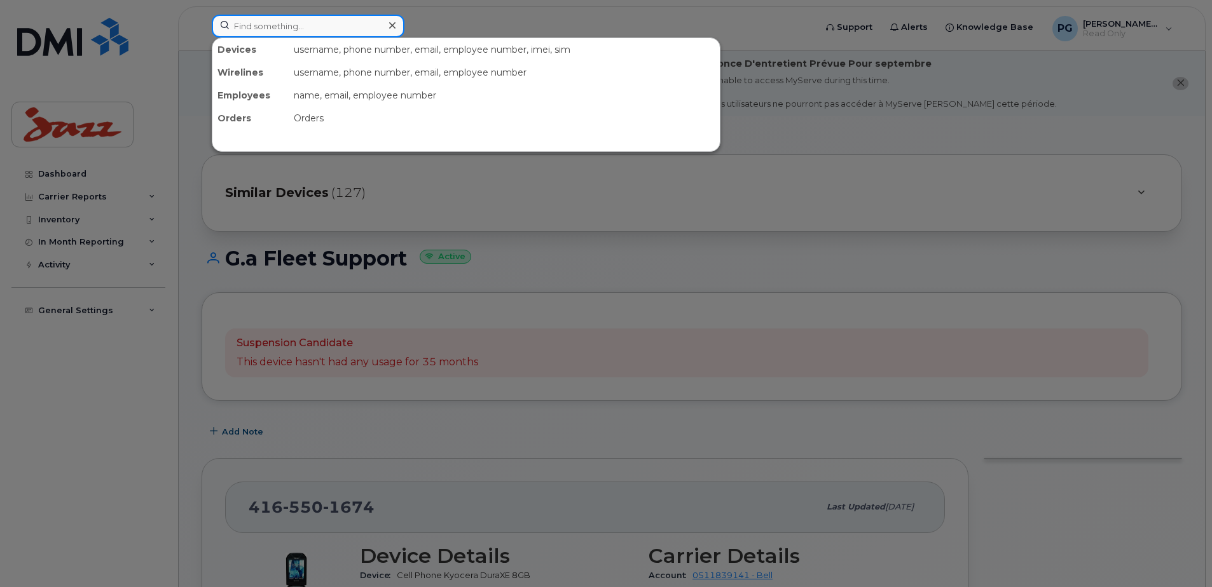
paste input "5142384672"
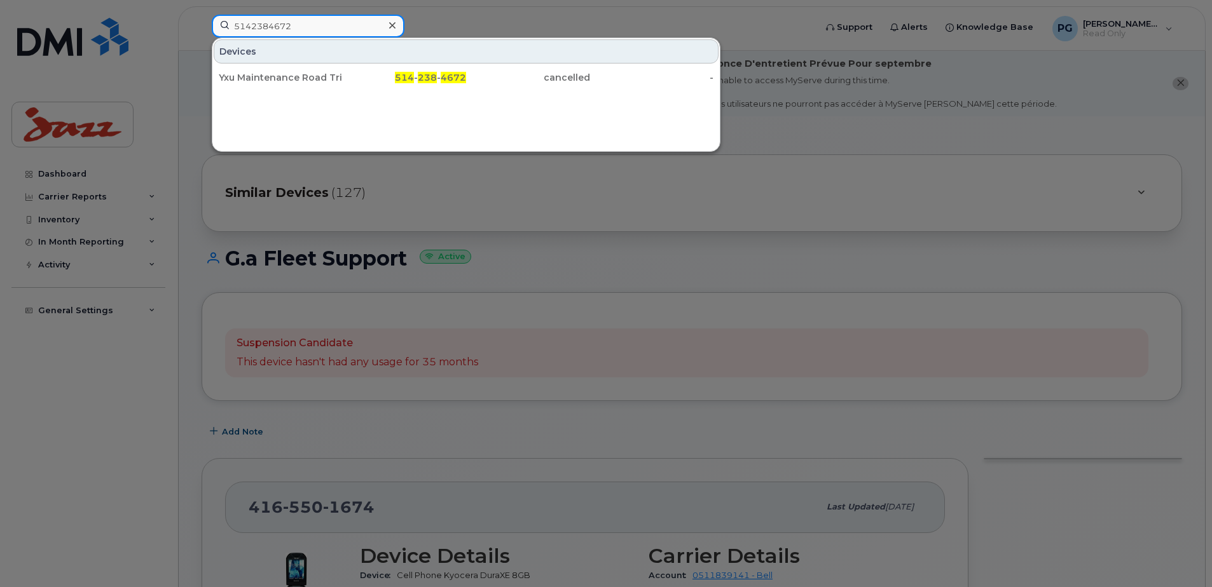
type input "5142384672"
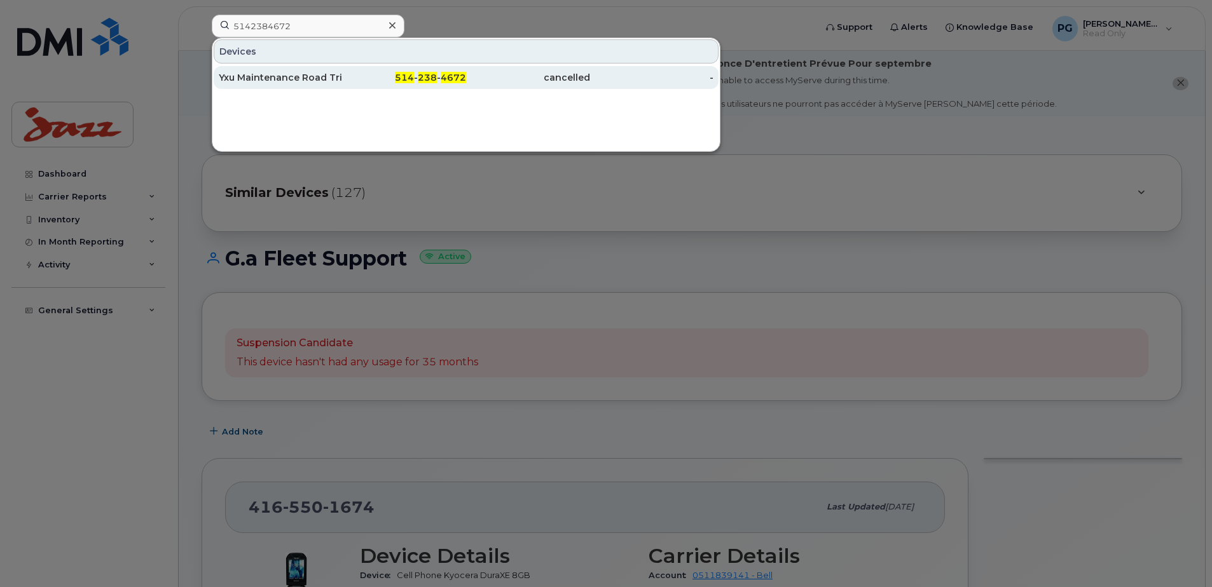
click at [280, 69] on div "Yxu Maintenance Road Trip" at bounding box center [281, 77] width 124 height 23
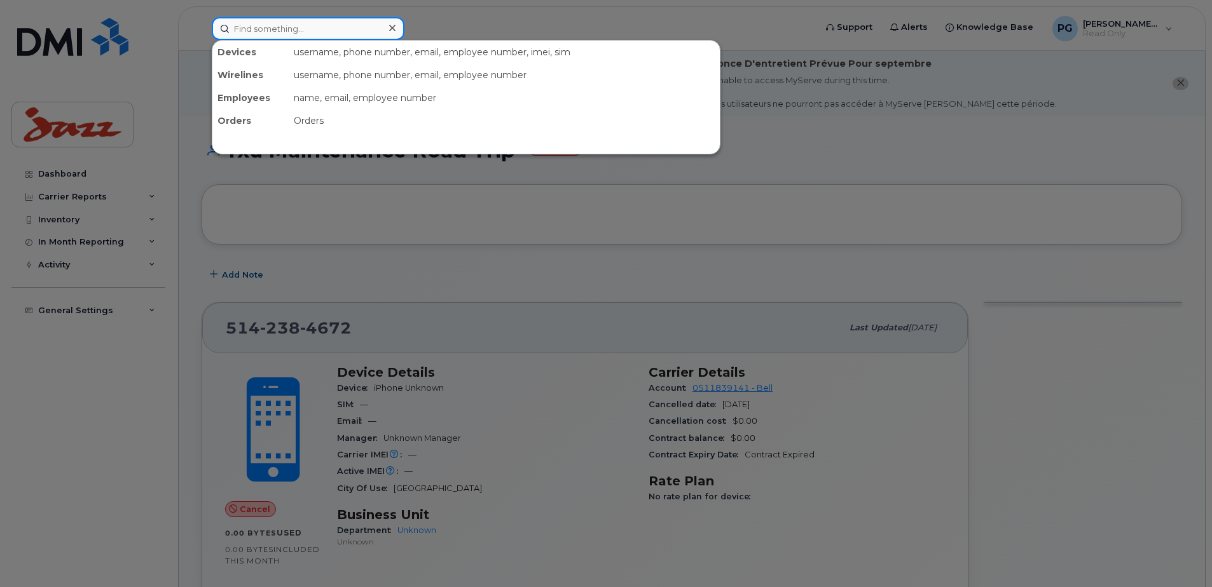
paste input "7787728523"
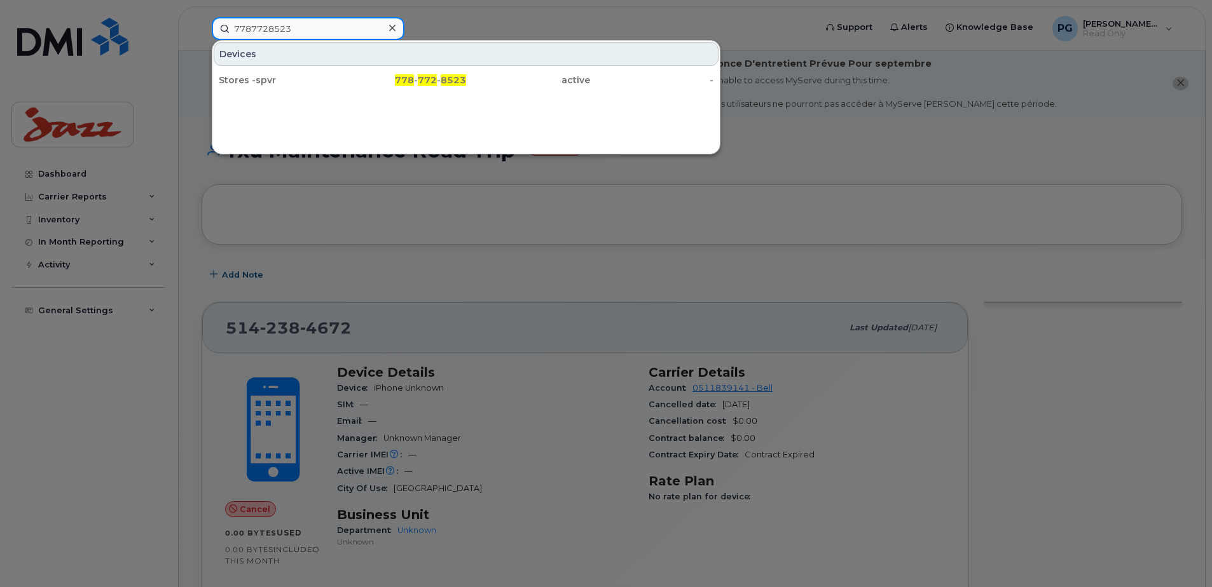
type input "7787728523"
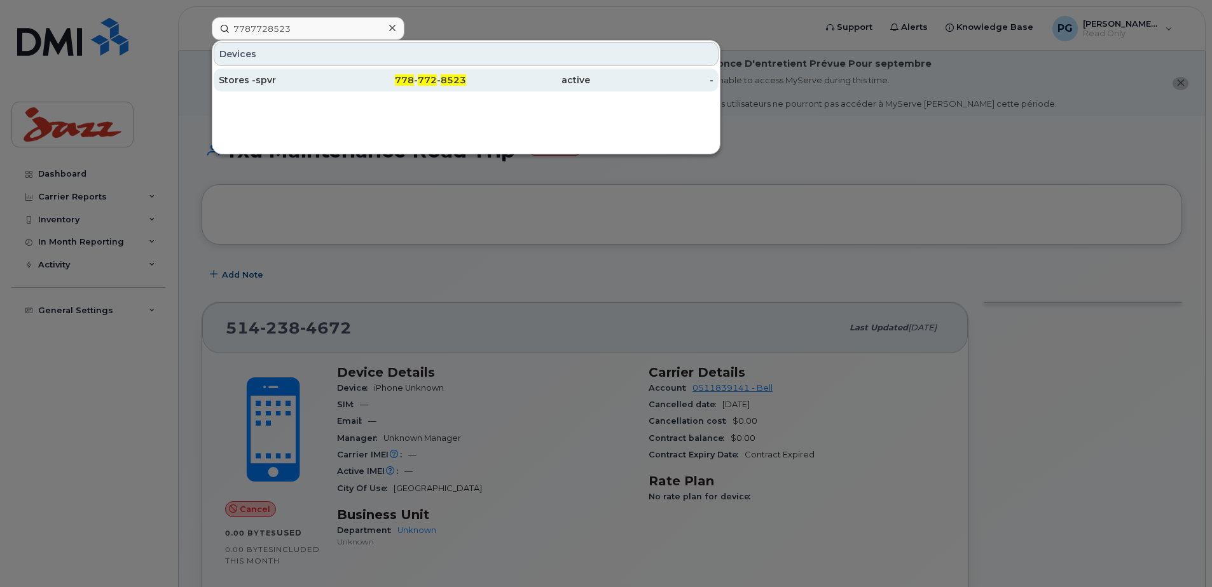
click at [264, 82] on div "Stores -spvr" at bounding box center [281, 80] width 124 height 13
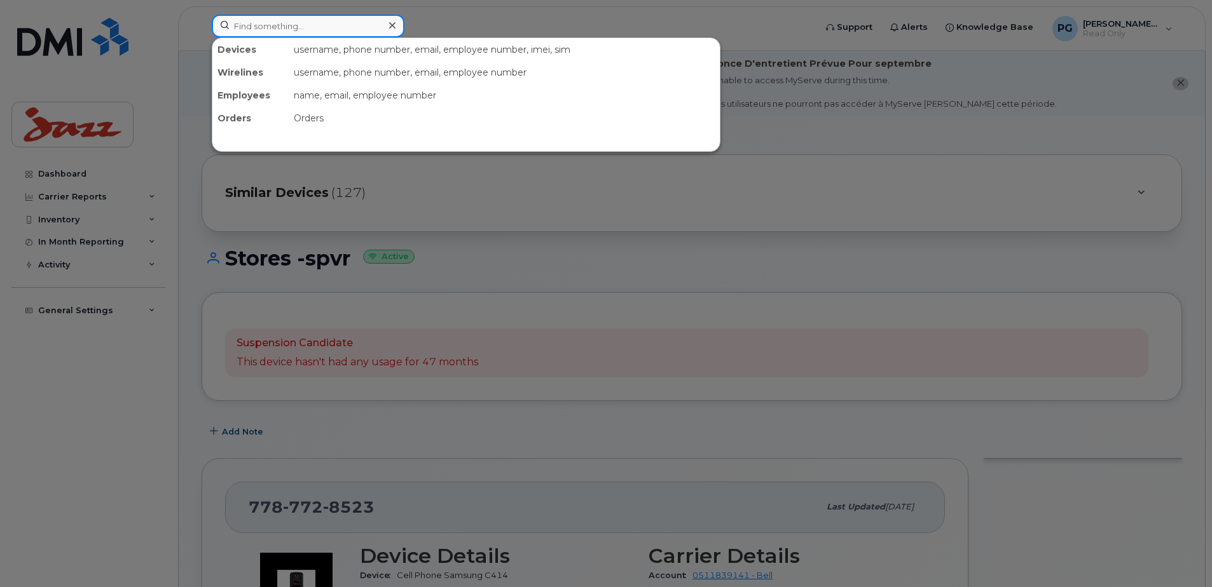
paste input "9024563398"
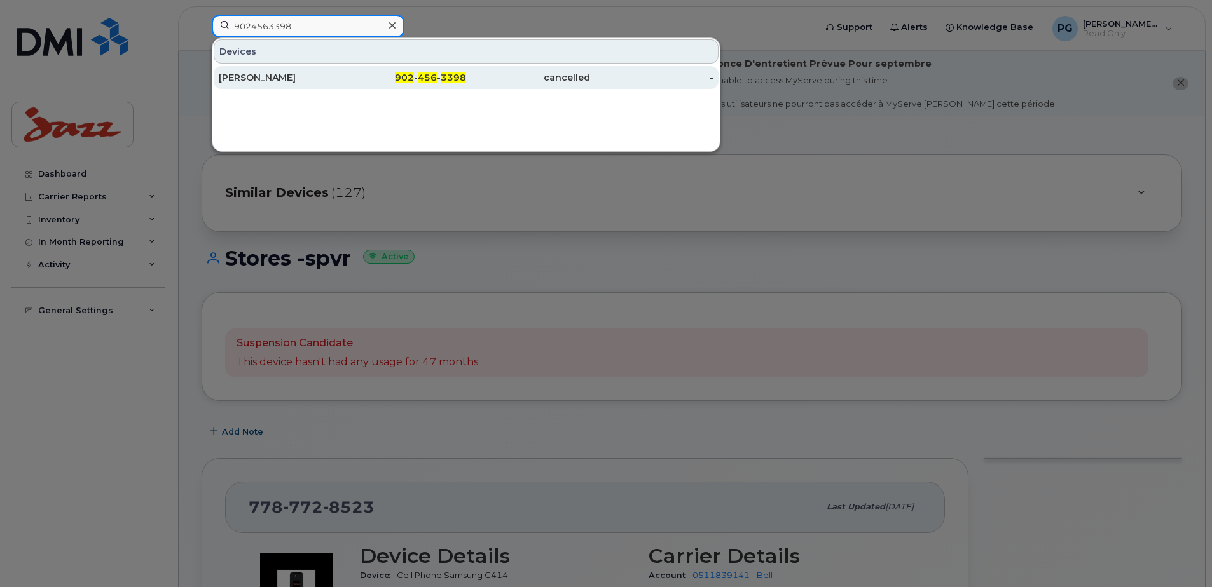
type input "9024563398"
click at [322, 78] on div "Shawn Arnold" at bounding box center [281, 77] width 124 height 13
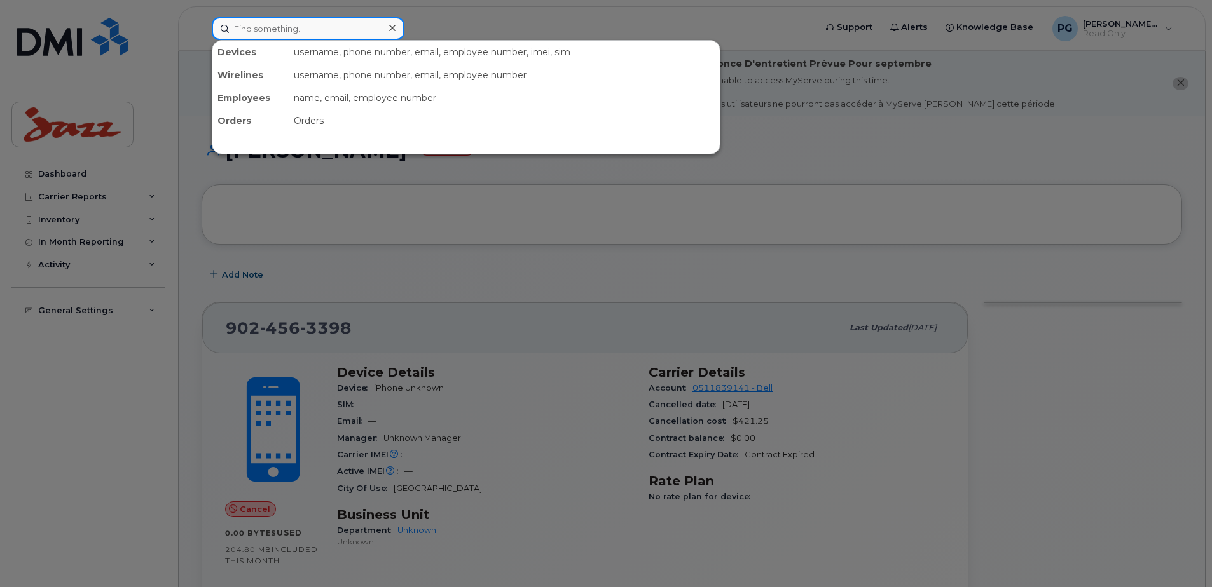
paste input "5142499102"
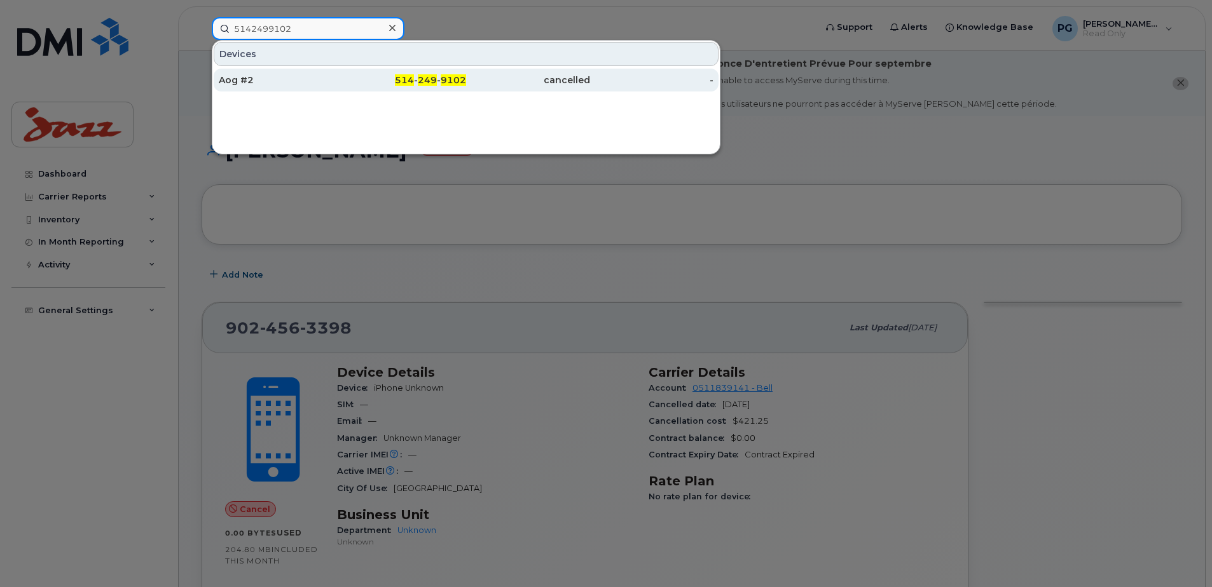
type input "5142499102"
click at [253, 74] on div "Aog #2" at bounding box center [281, 80] width 124 height 13
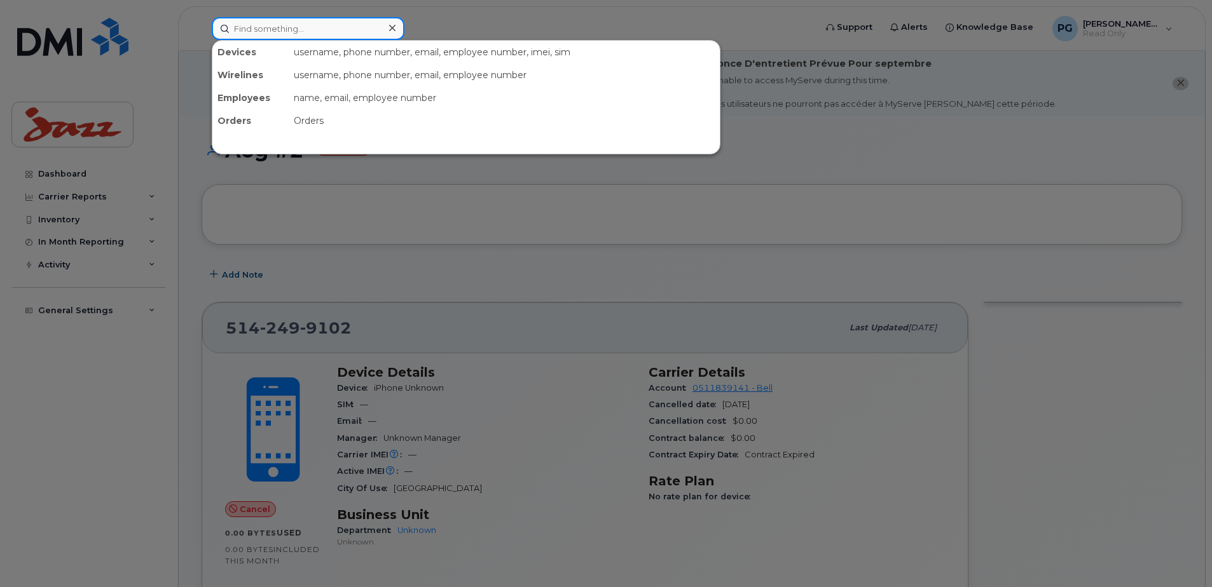
paste input "6132943052"
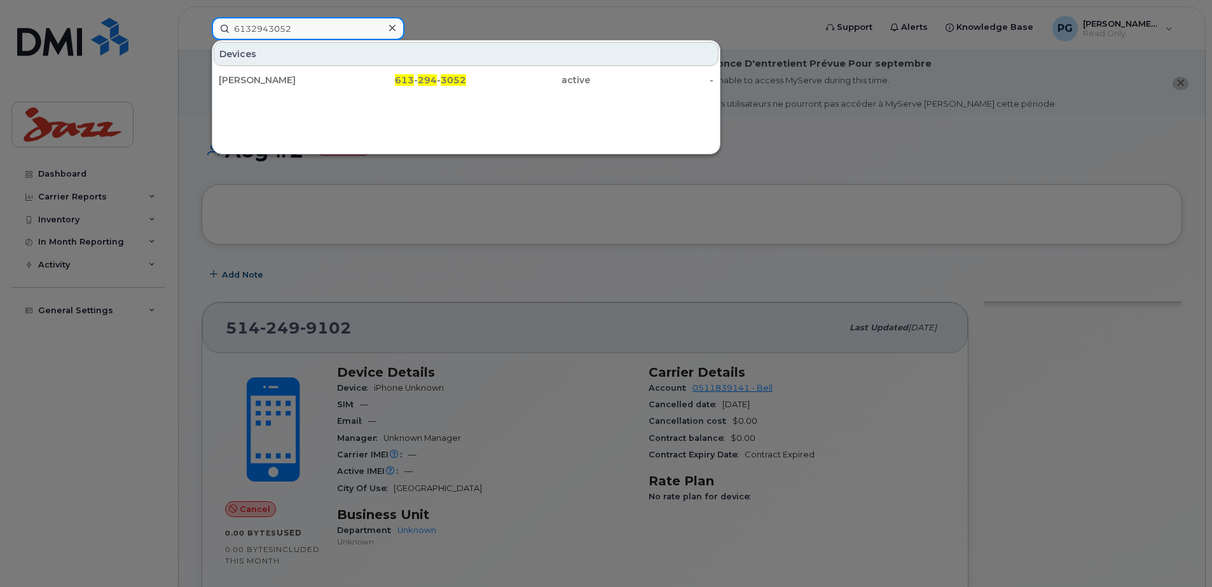
type input "6132943052"
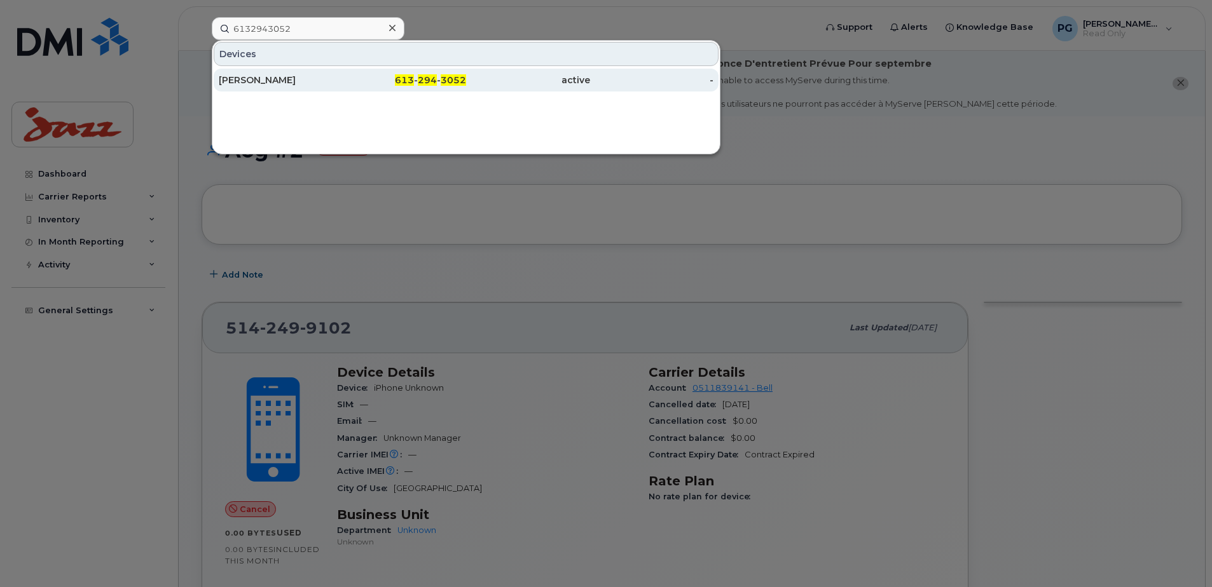
click at [268, 81] on div "[PERSON_NAME]" at bounding box center [281, 80] width 124 height 13
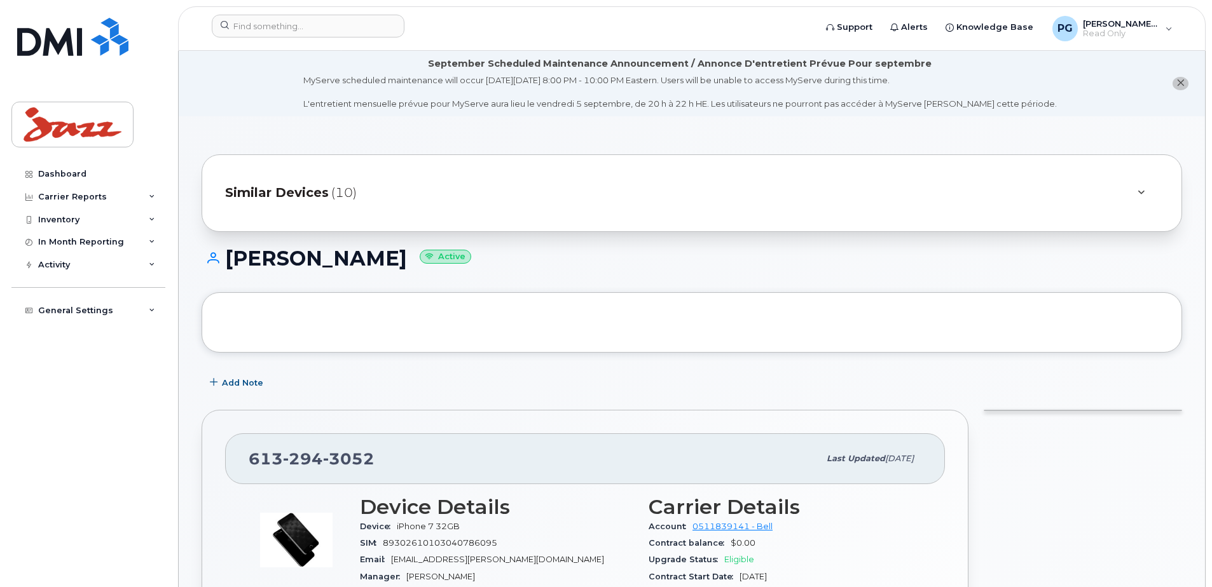
click at [535, 393] on div "Add Note" at bounding box center [692, 383] width 980 height 23
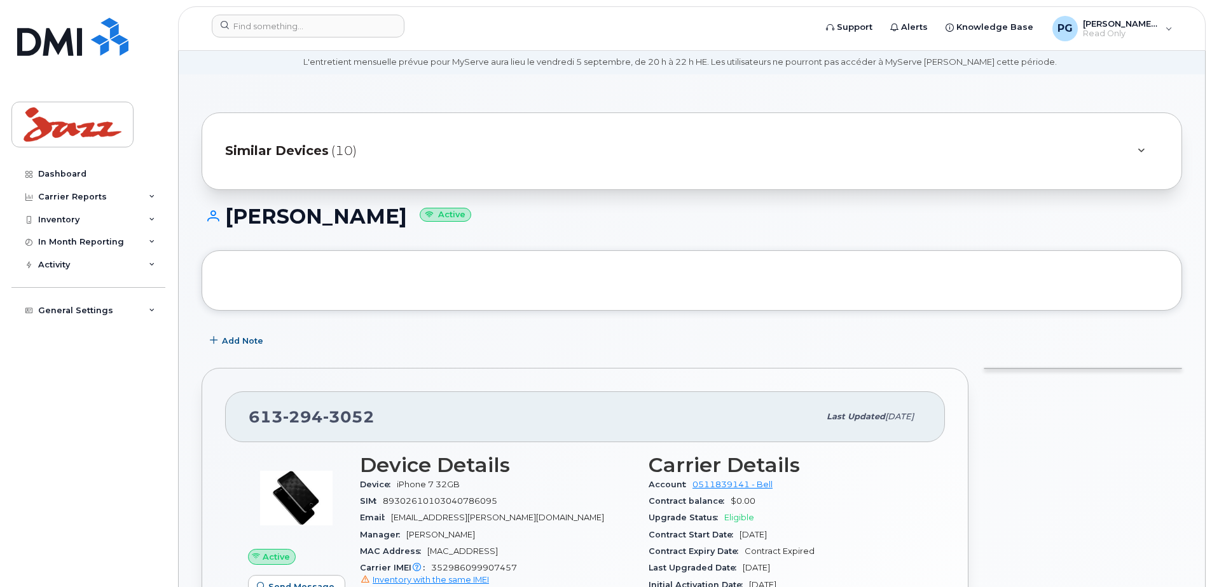
scroll to position [127, 0]
